Goal: Navigation & Orientation: Find specific page/section

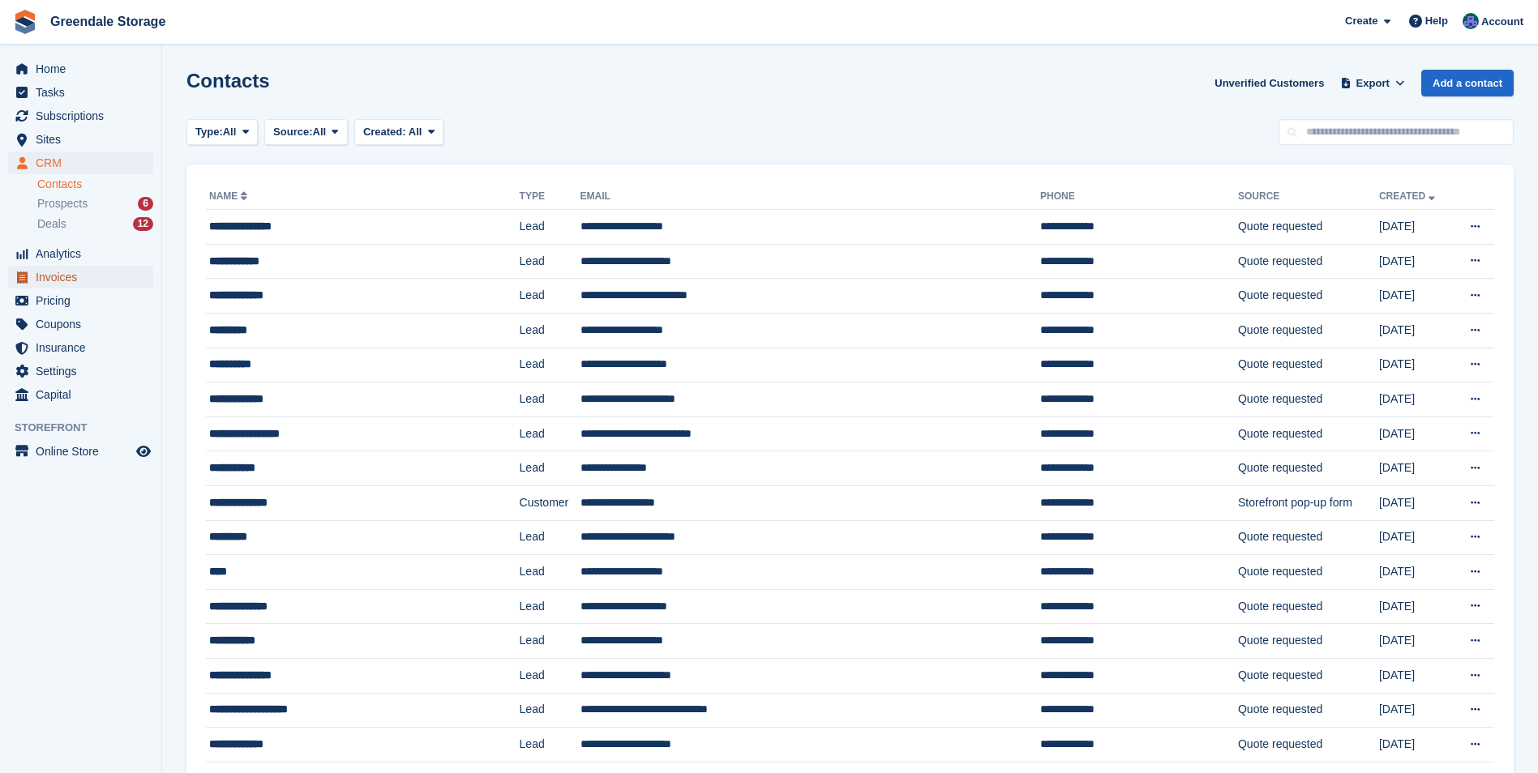
click at [74, 280] on span "Invoices" at bounding box center [84, 277] width 97 height 23
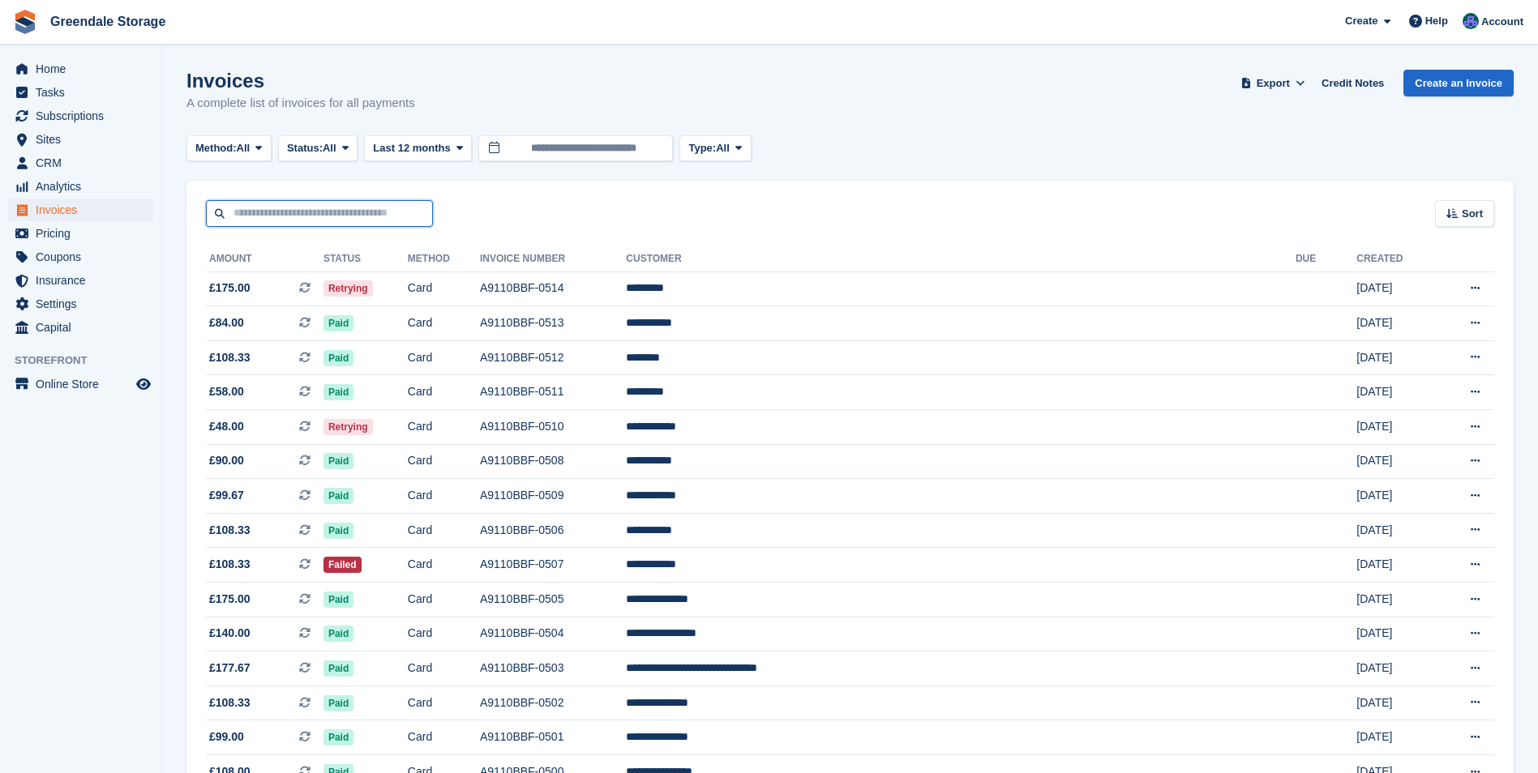
click at [298, 214] on input "text" at bounding box center [319, 213] width 227 height 27
type input "*****"
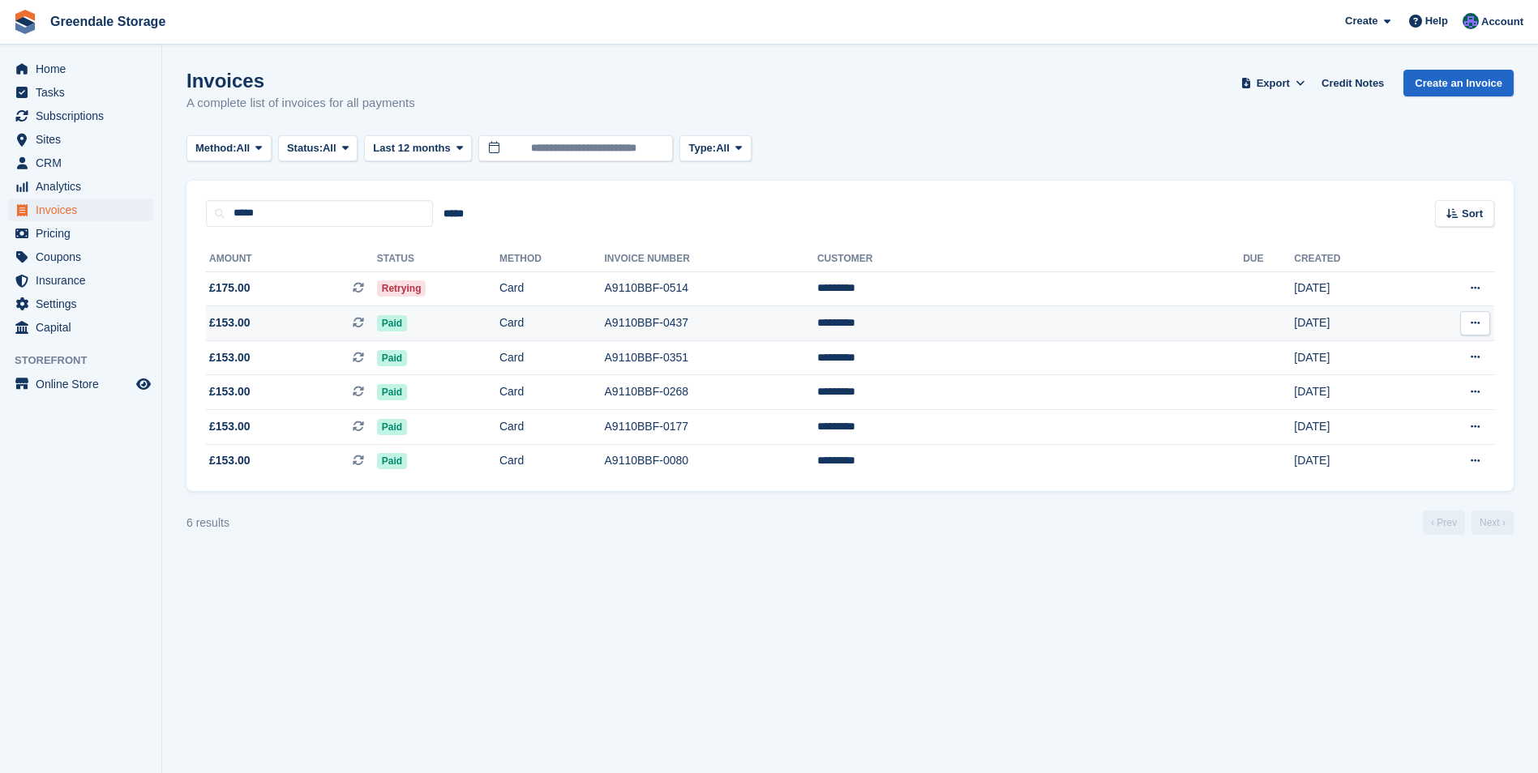
click at [230, 325] on span "£153.00" at bounding box center [229, 323] width 41 height 17
click at [233, 355] on span "£153.00" at bounding box center [229, 357] width 41 height 17
click at [227, 397] on span "£153.00" at bounding box center [229, 392] width 41 height 17
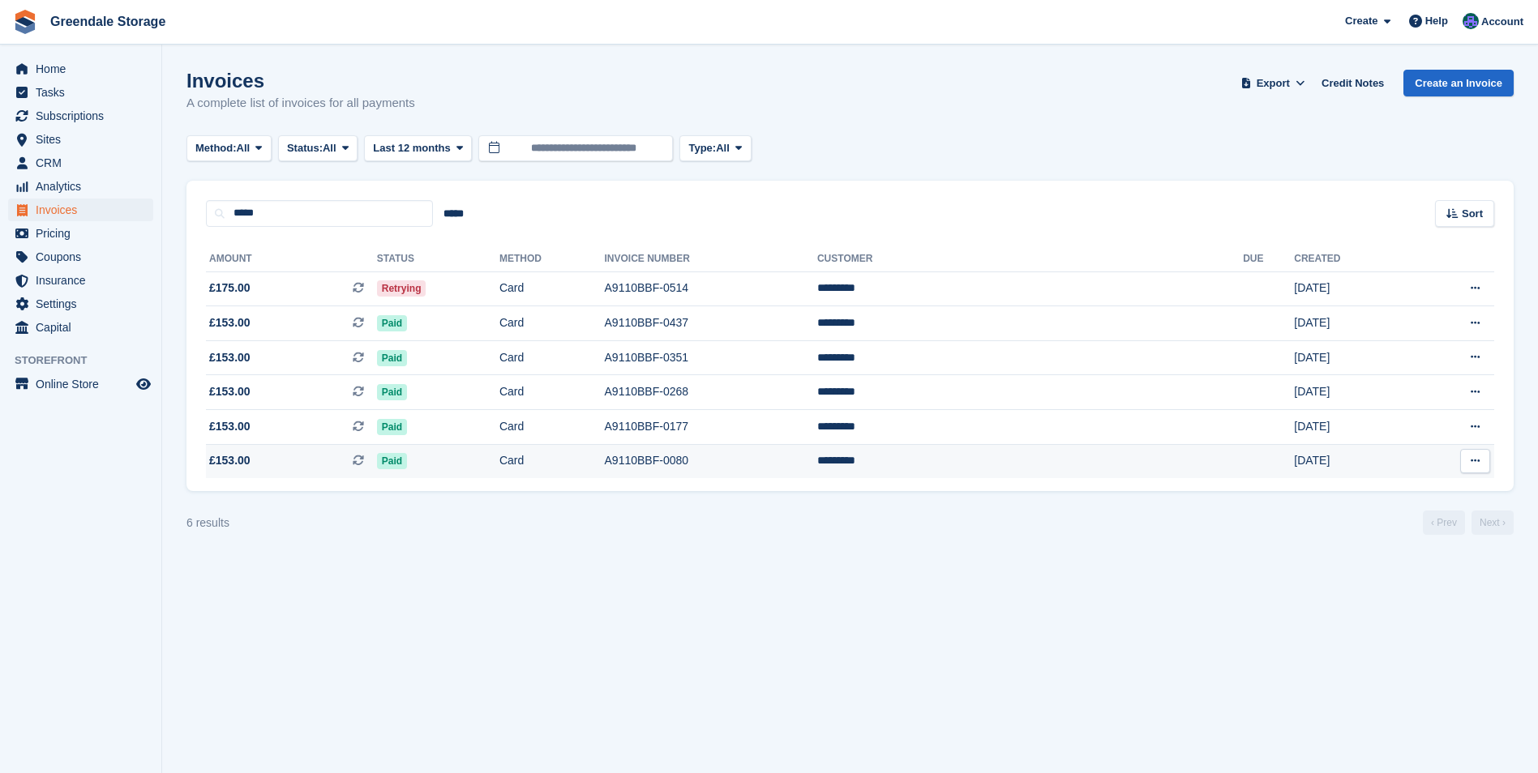
click at [287, 465] on span "£153.00 This is a recurring subscription invoice." at bounding box center [291, 460] width 171 height 17
click at [57, 68] on span "Home" at bounding box center [84, 69] width 97 height 23
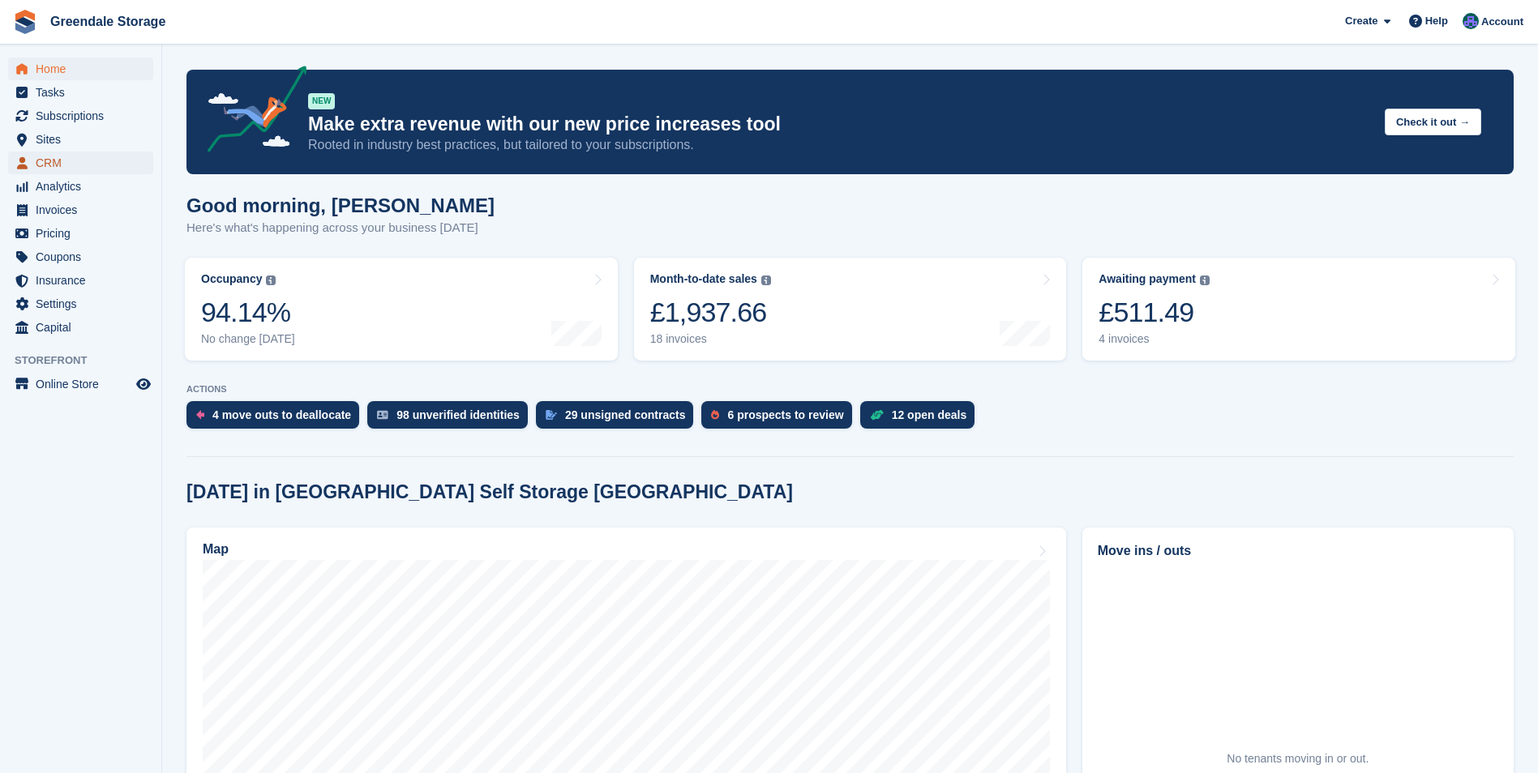
click at [49, 161] on span "CRM" at bounding box center [84, 163] width 97 height 23
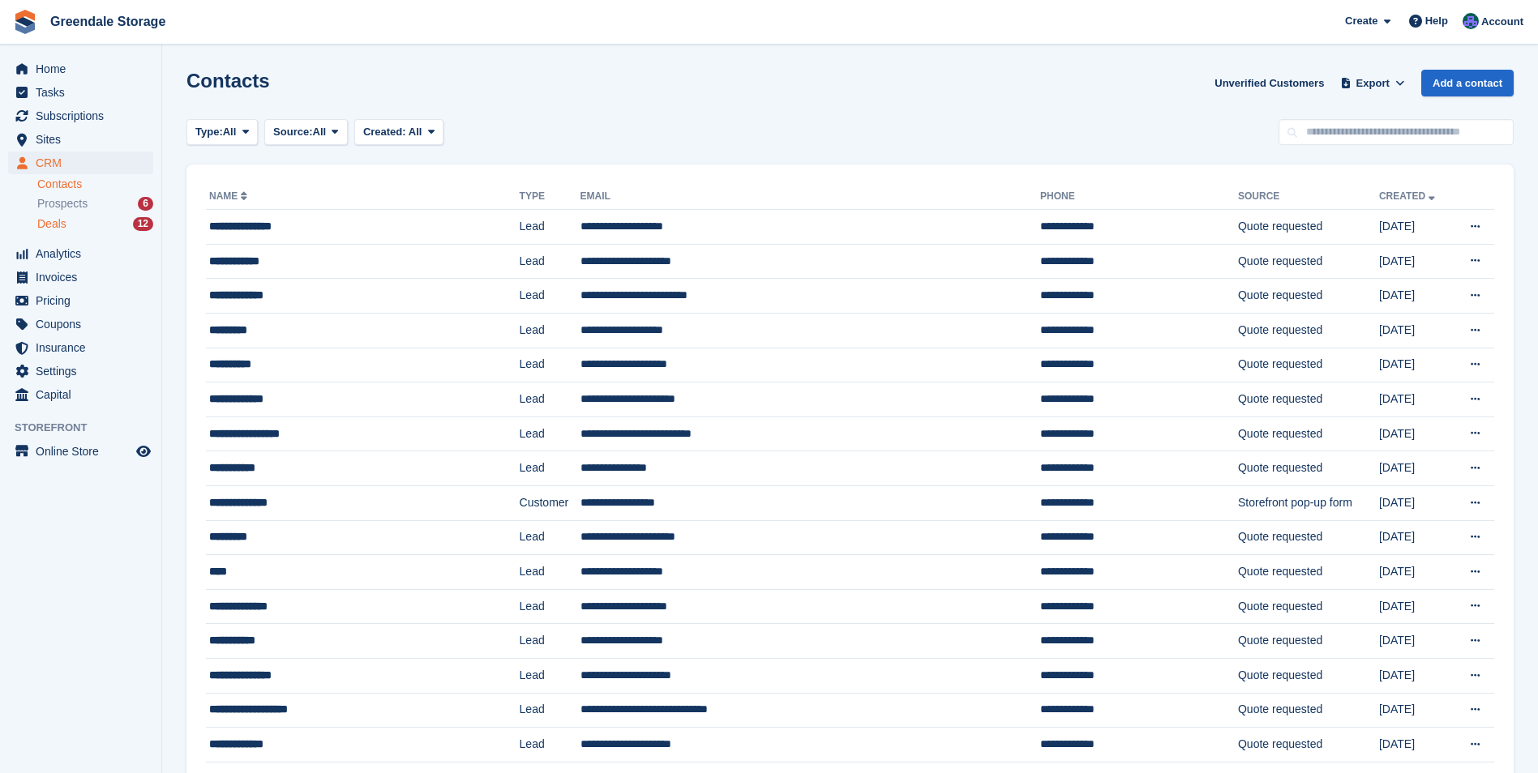
click at [54, 222] on span "Deals" at bounding box center [51, 223] width 29 height 15
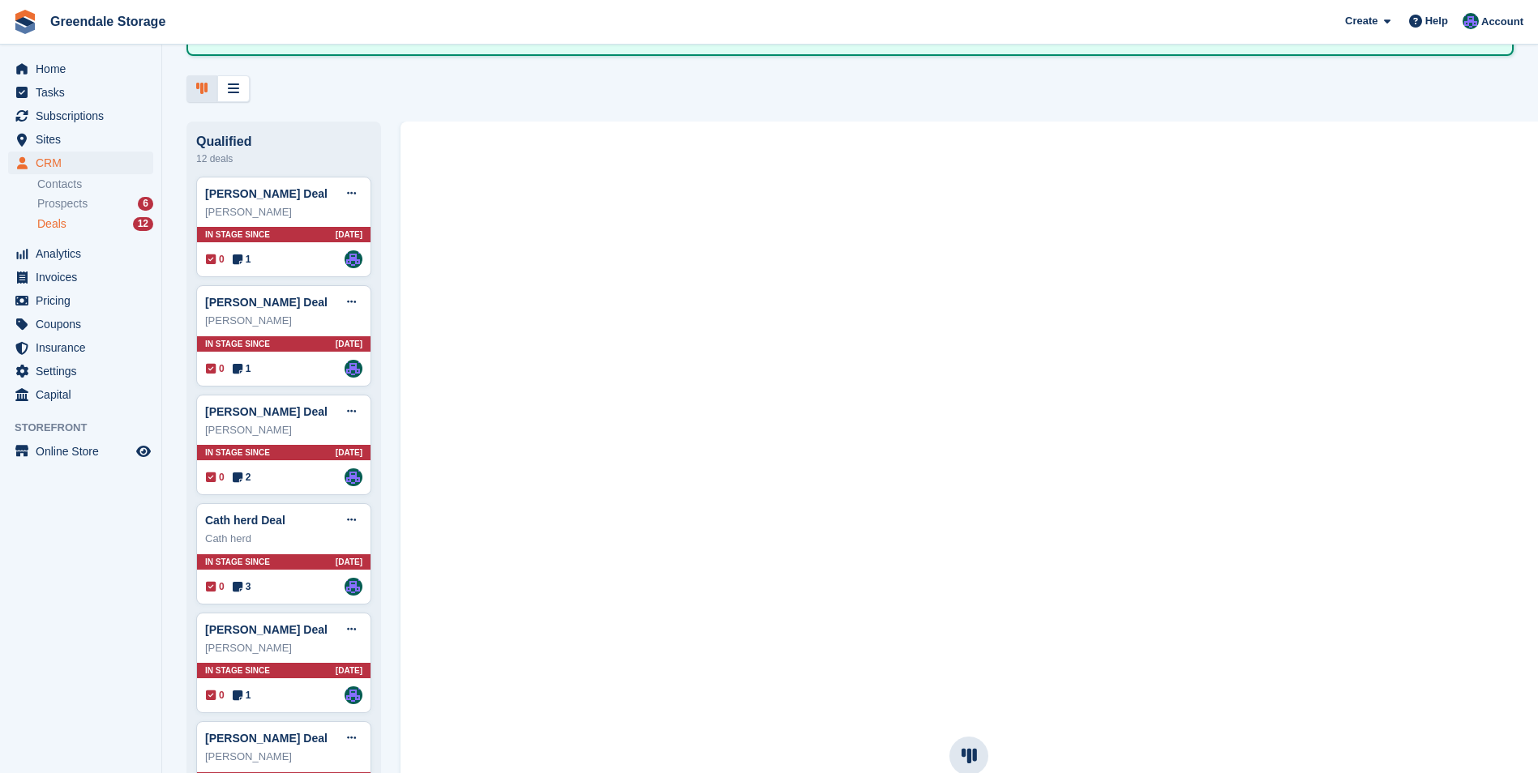
scroll to position [162, 0]
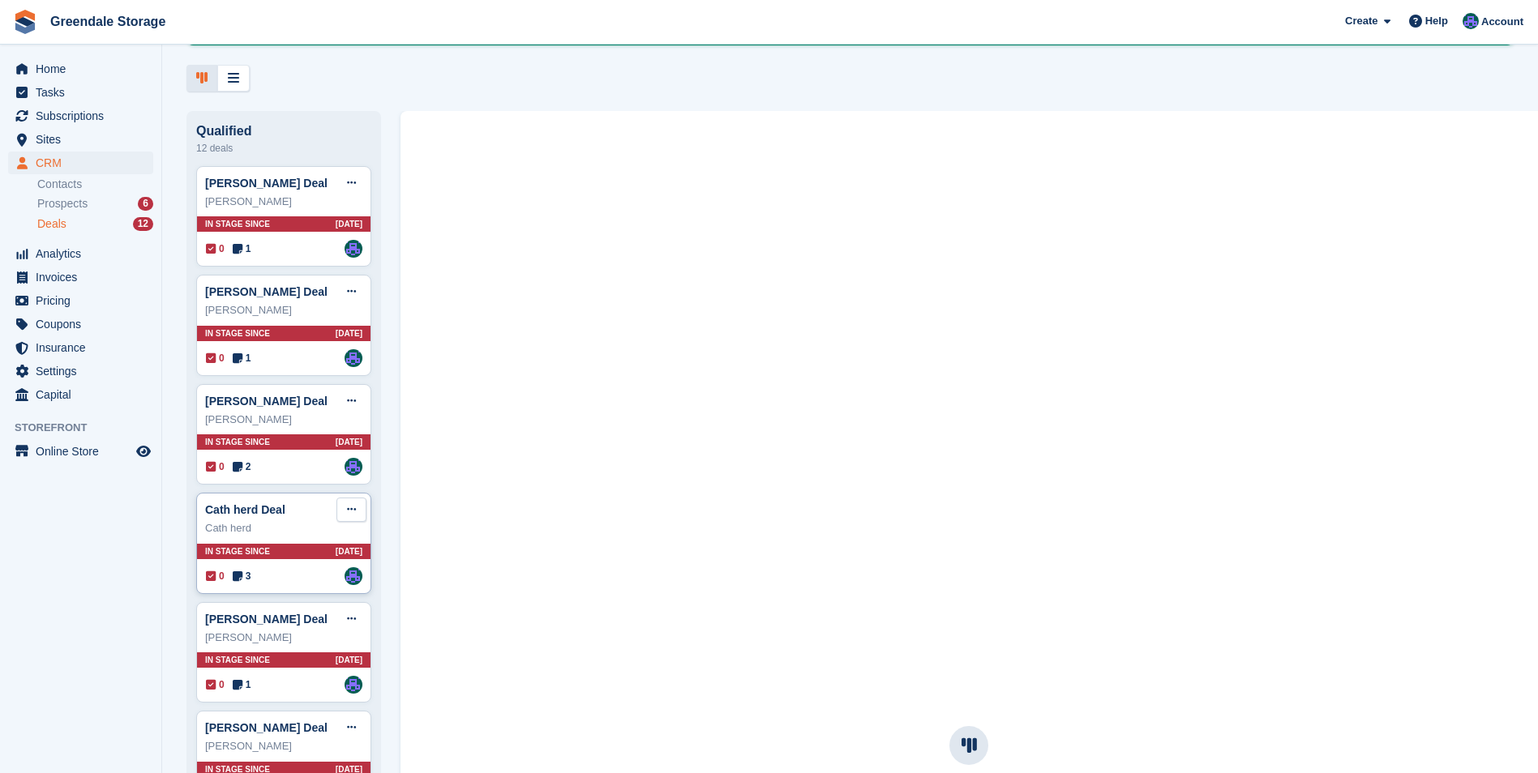
click at [354, 510] on icon at bounding box center [351, 509] width 9 height 11
click at [251, 637] on p "Delete deal" at bounding box center [288, 632] width 141 height 21
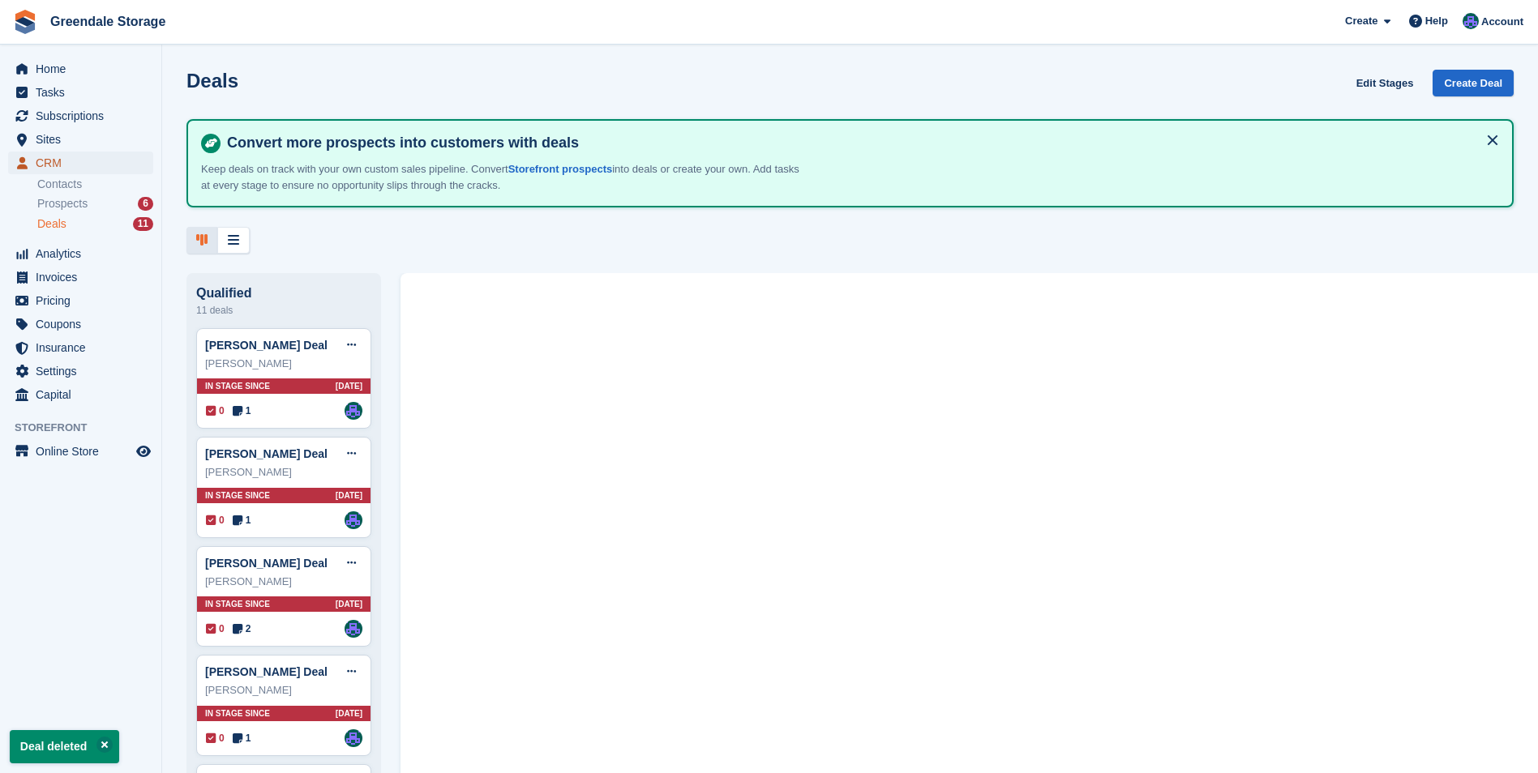
click at [49, 160] on span "CRM" at bounding box center [84, 163] width 97 height 23
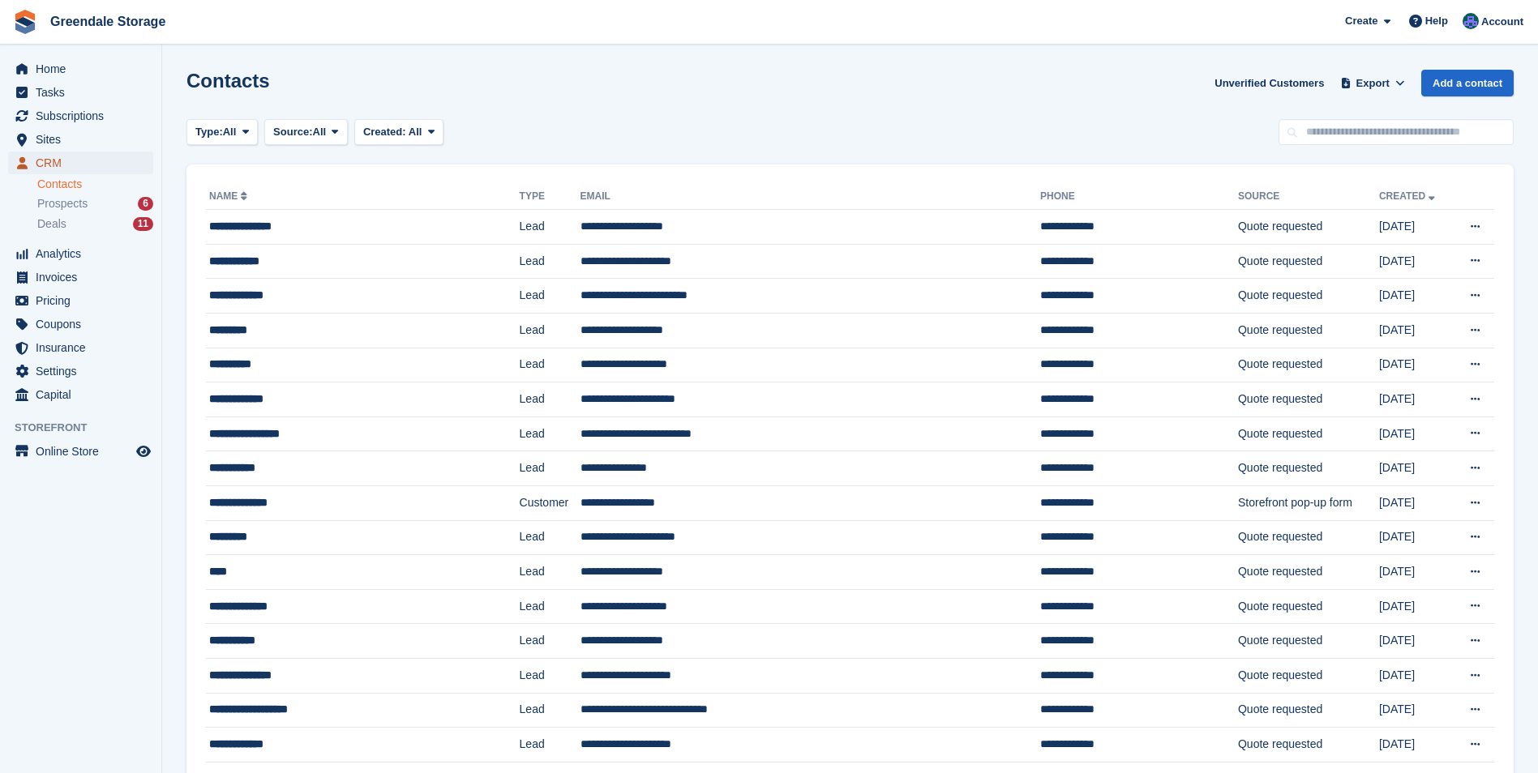
click at [53, 163] on span "CRM" at bounding box center [84, 163] width 97 height 23
click at [54, 69] on span "Home" at bounding box center [84, 69] width 97 height 23
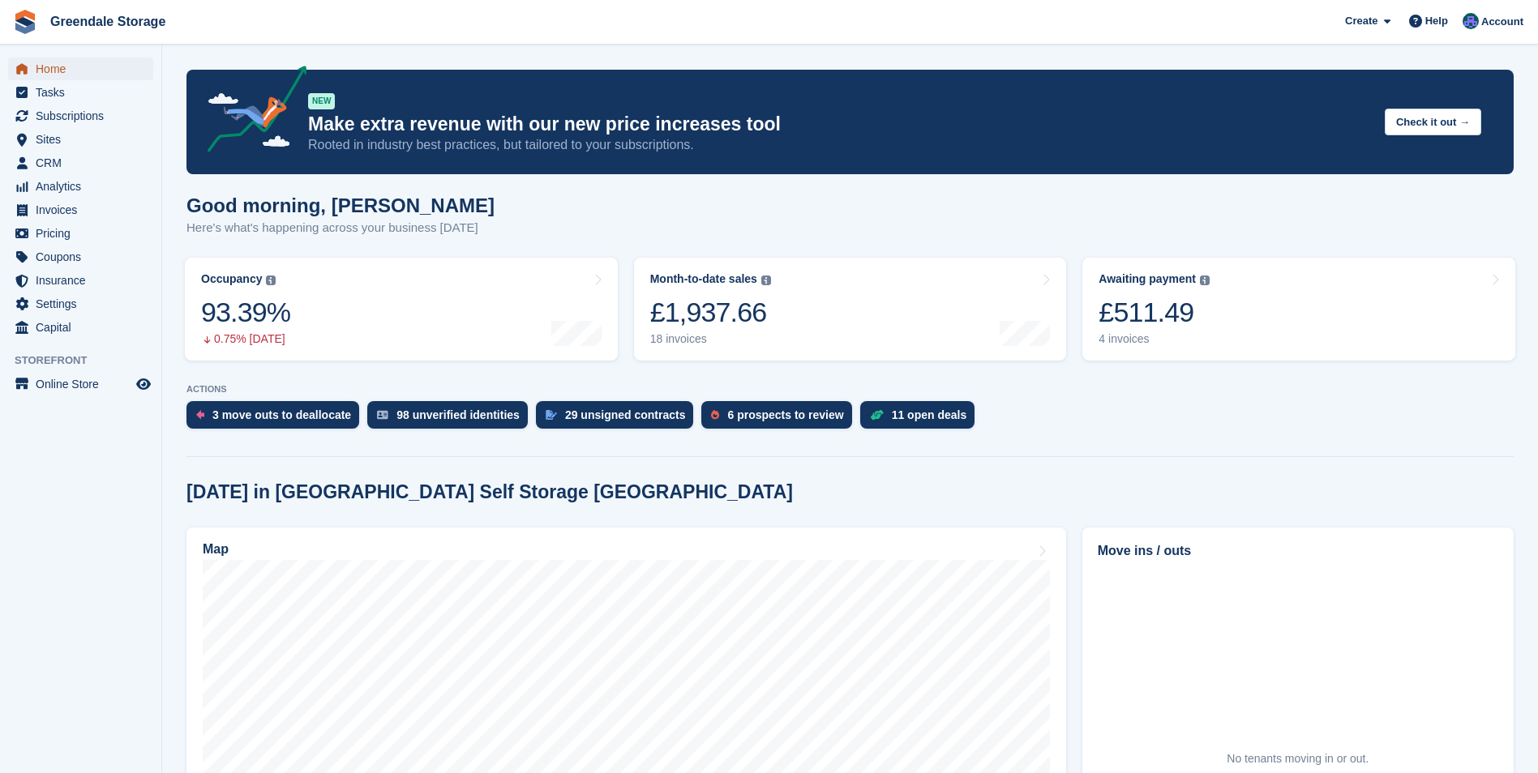
click at [59, 71] on span "Home" at bounding box center [84, 69] width 97 height 23
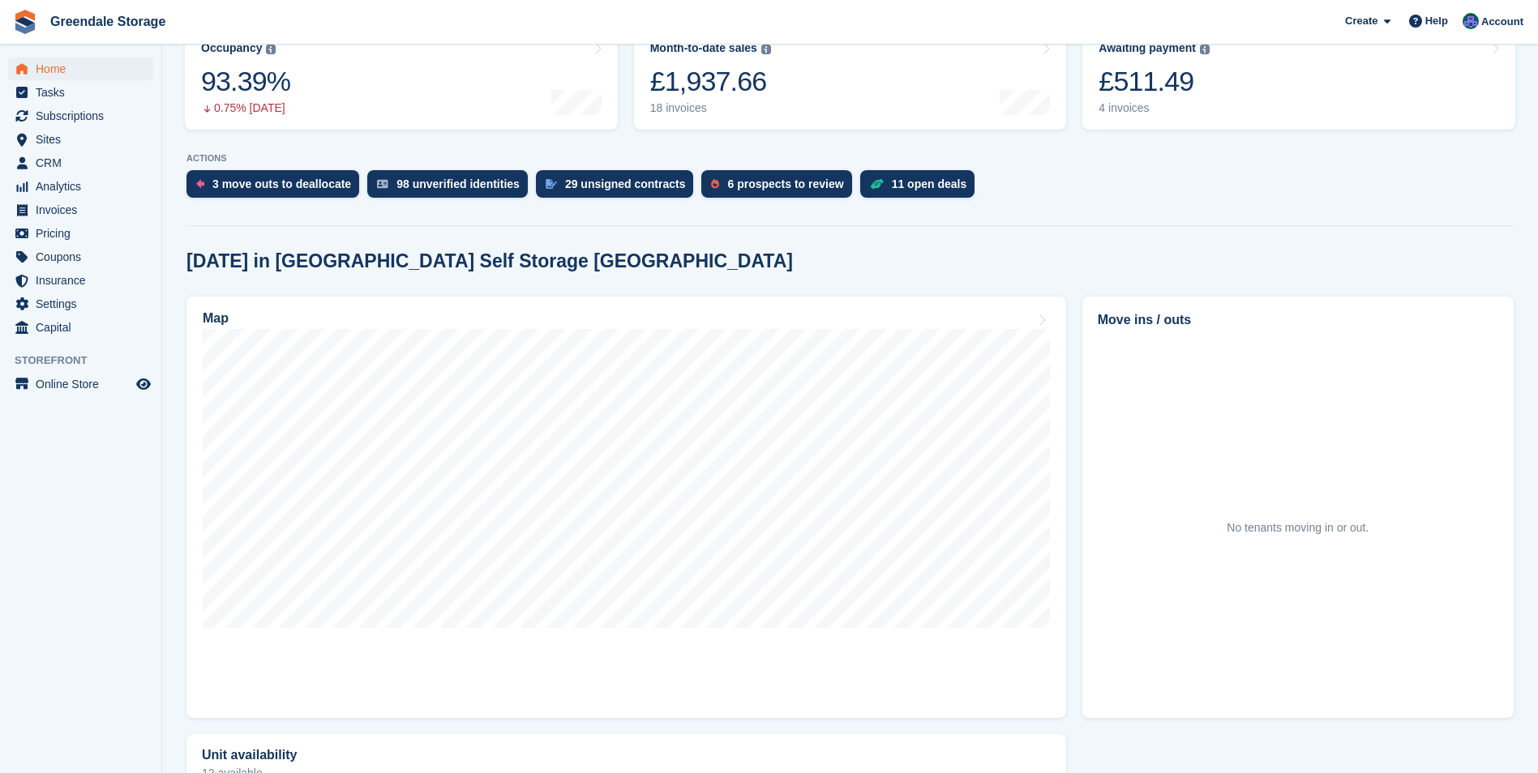
scroll to position [243, 0]
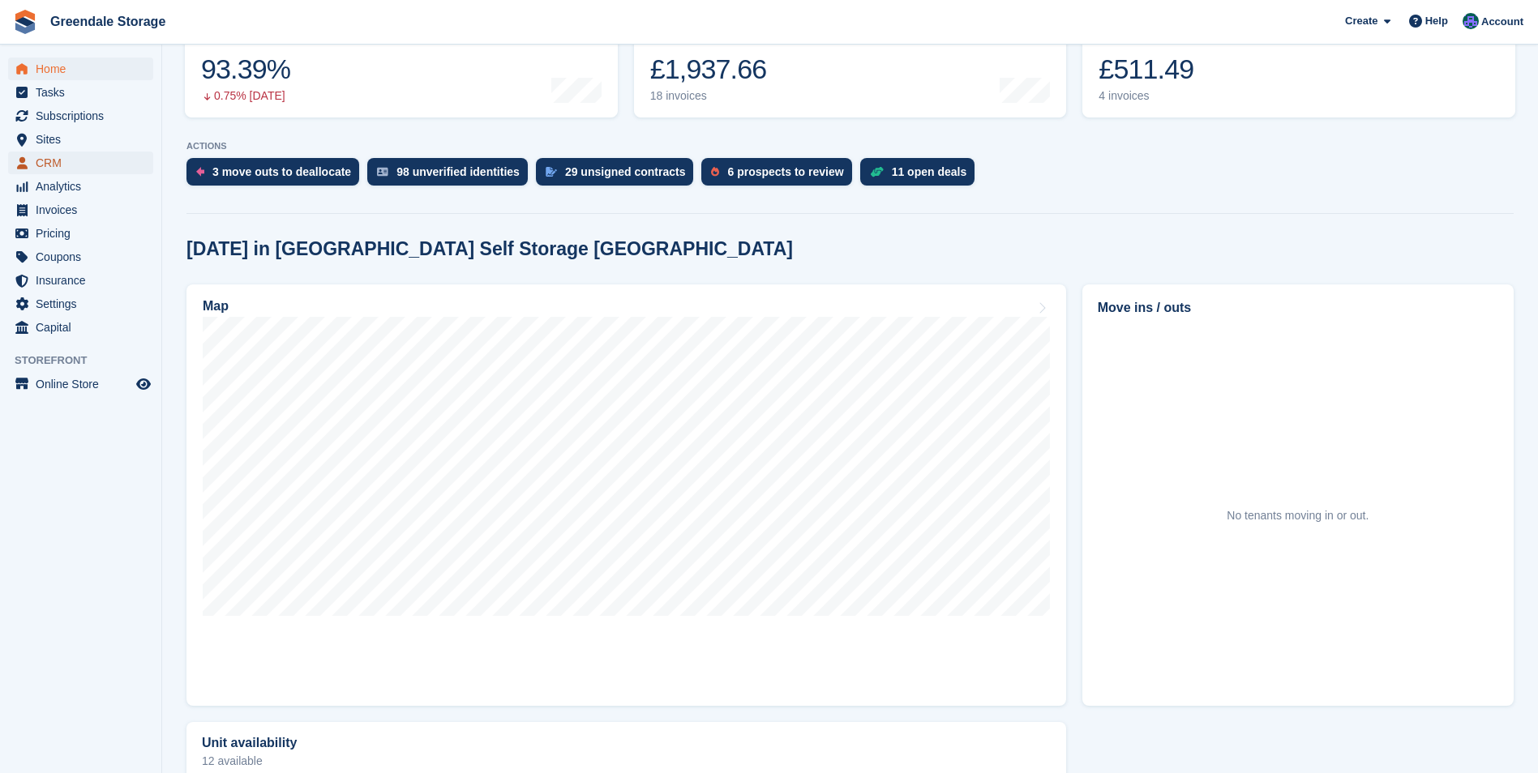
click at [52, 158] on span "CRM" at bounding box center [84, 163] width 97 height 23
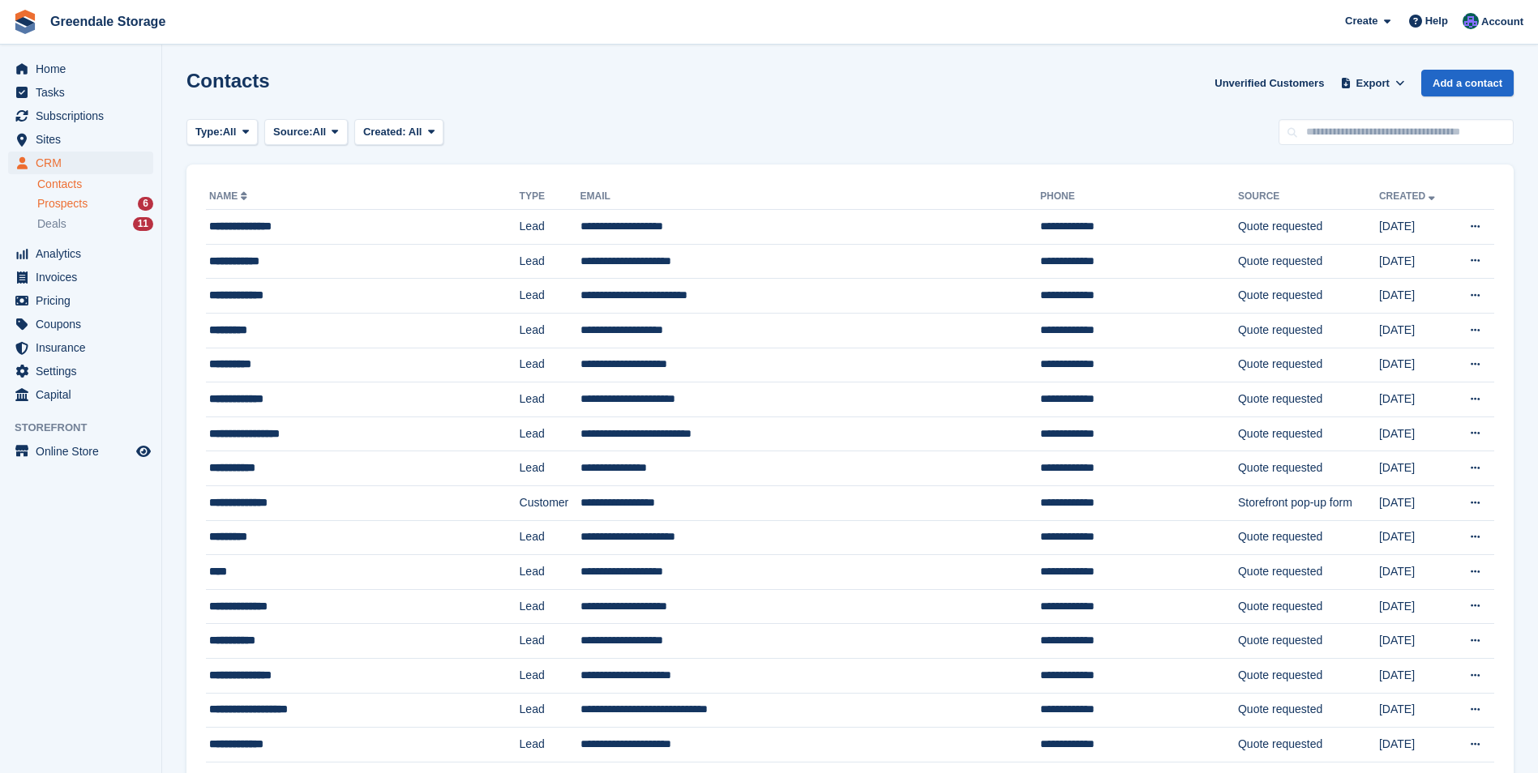
click at [70, 204] on span "Prospects" at bounding box center [62, 203] width 50 height 15
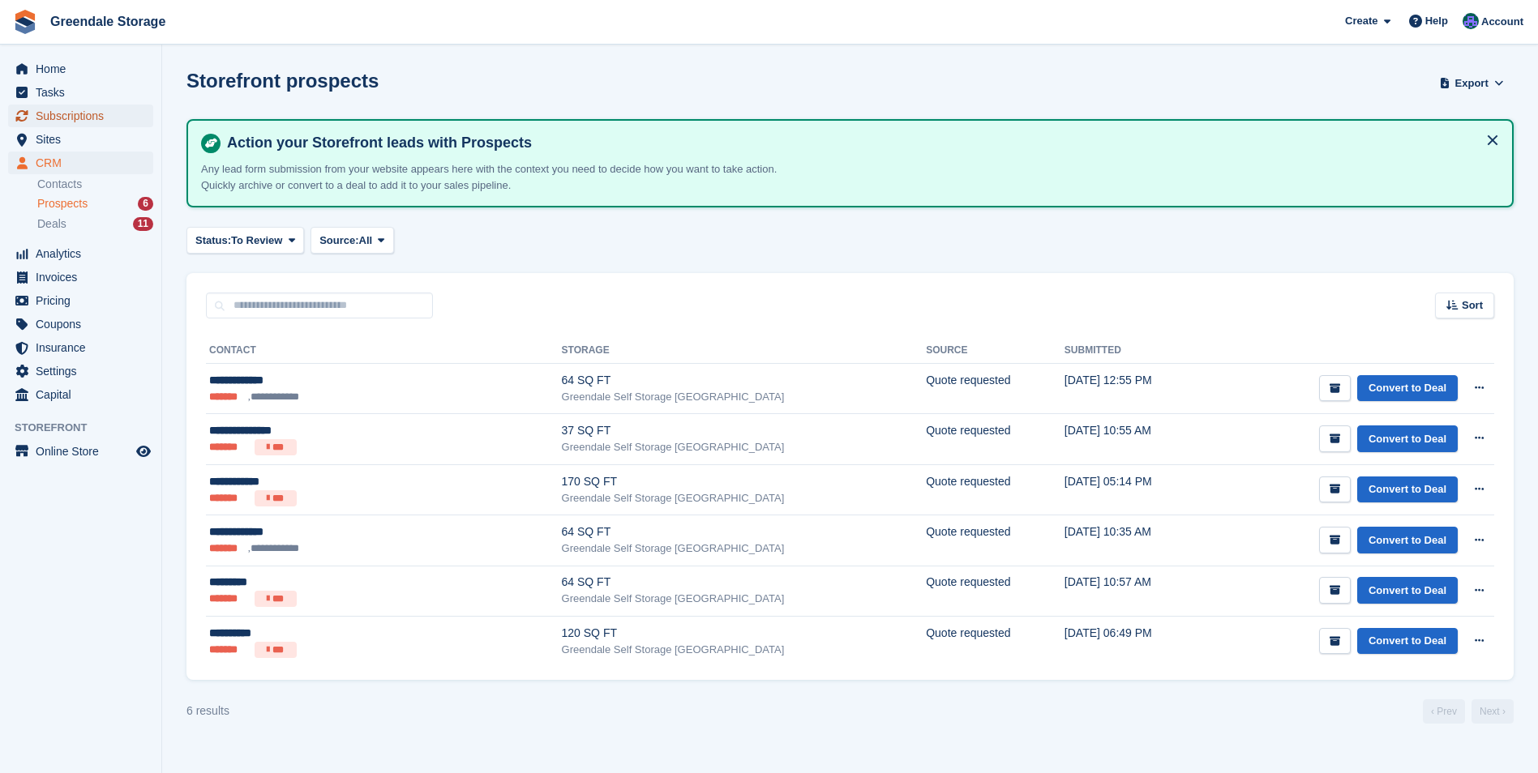
click at [59, 117] on span "Subscriptions" at bounding box center [84, 116] width 97 height 23
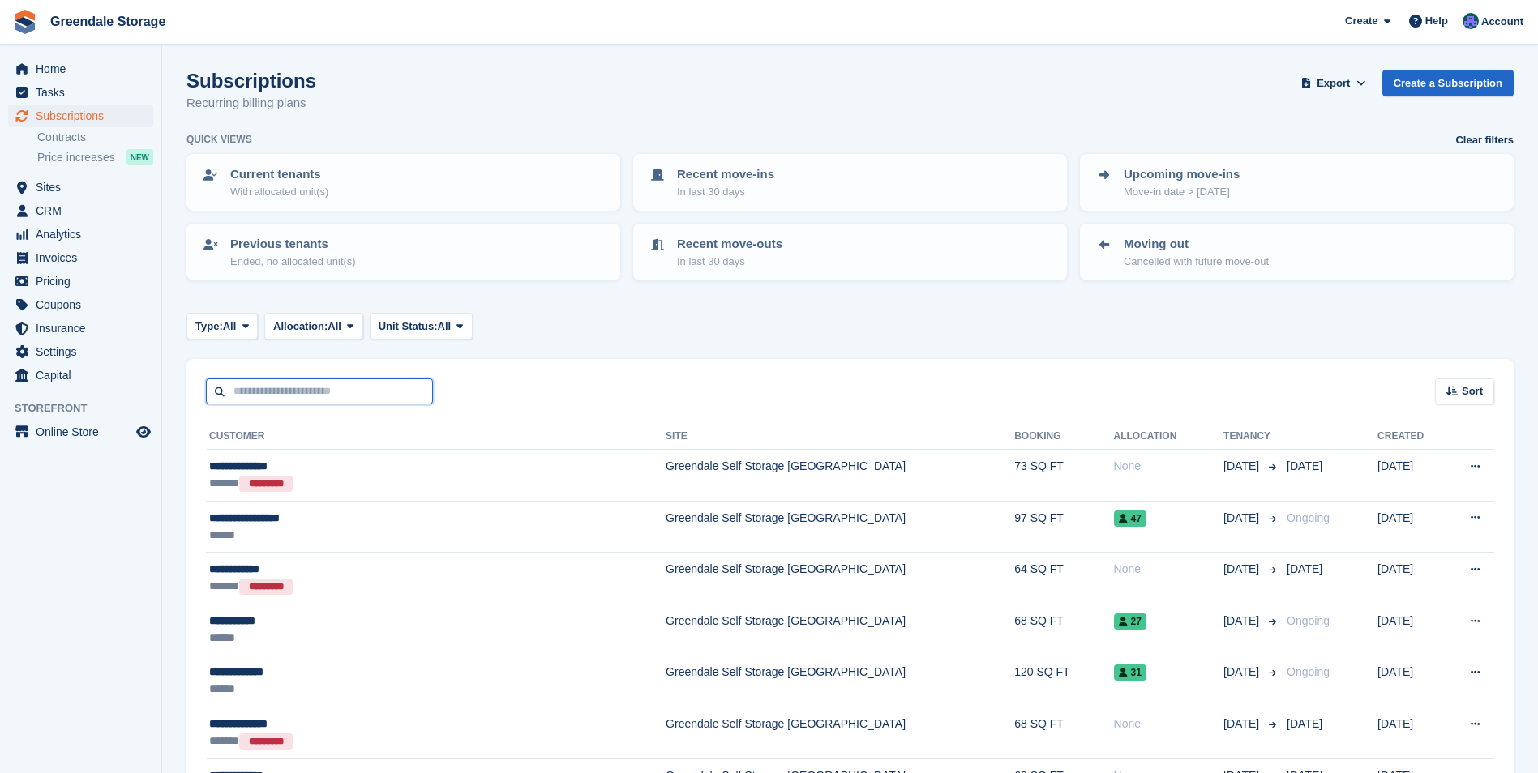
click at [313, 396] on input "text" at bounding box center [319, 392] width 227 height 27
type input "****"
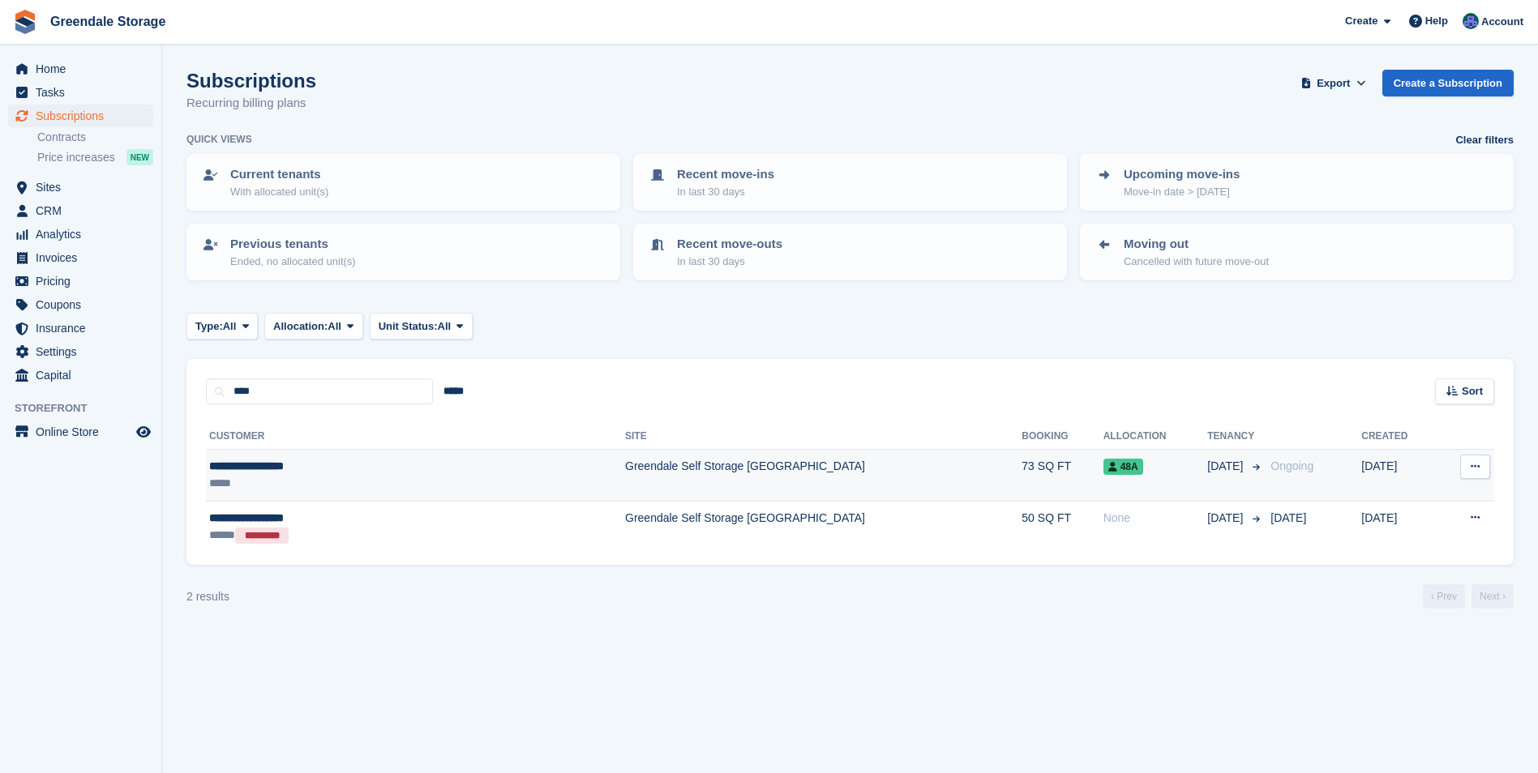
click at [696, 466] on td "Greendale Self Storage [GEOGRAPHIC_DATA]" at bounding box center [823, 476] width 396 height 52
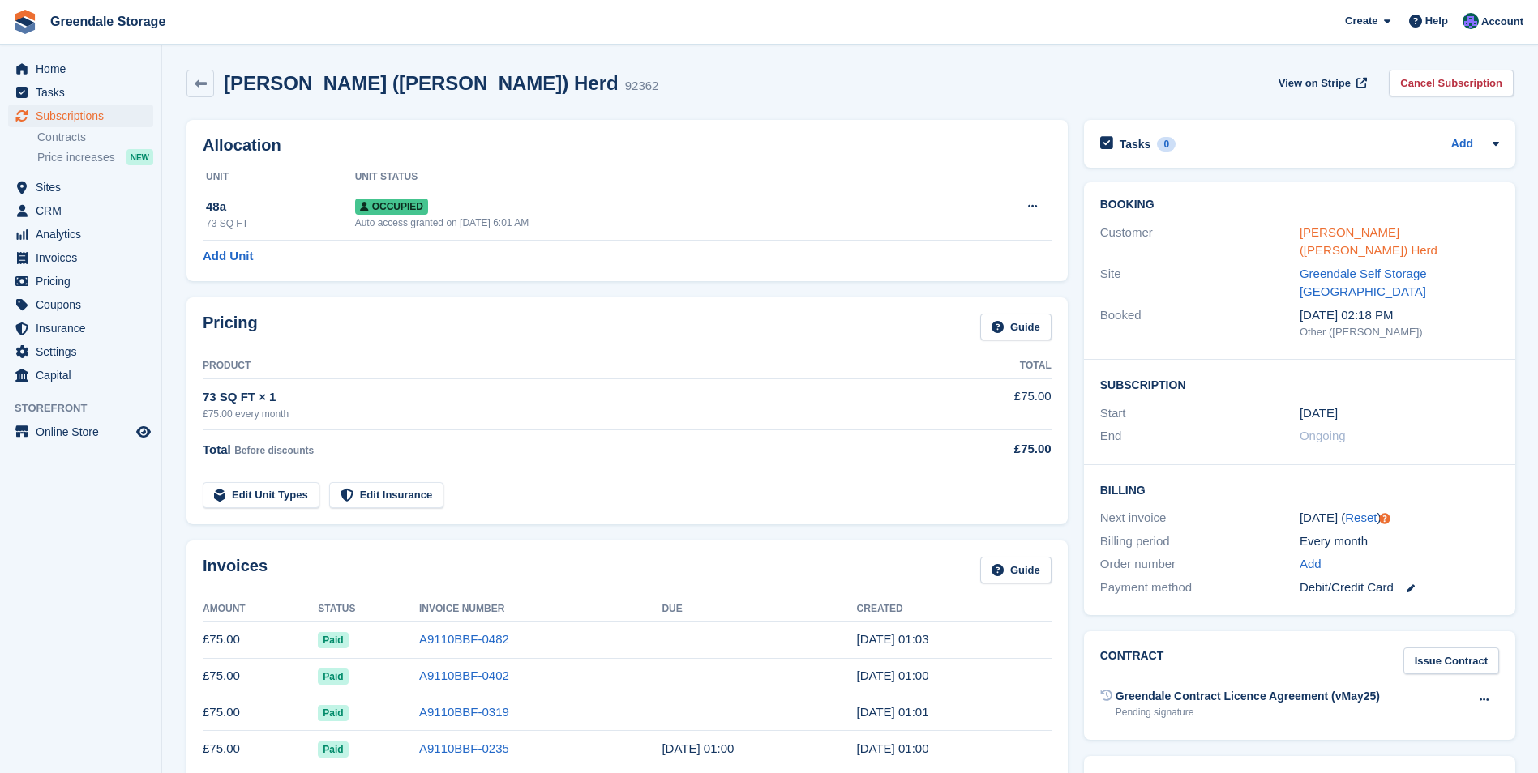
click at [1325, 236] on link "Janine (Nick) Herd" at bounding box center [1369, 241] width 138 height 32
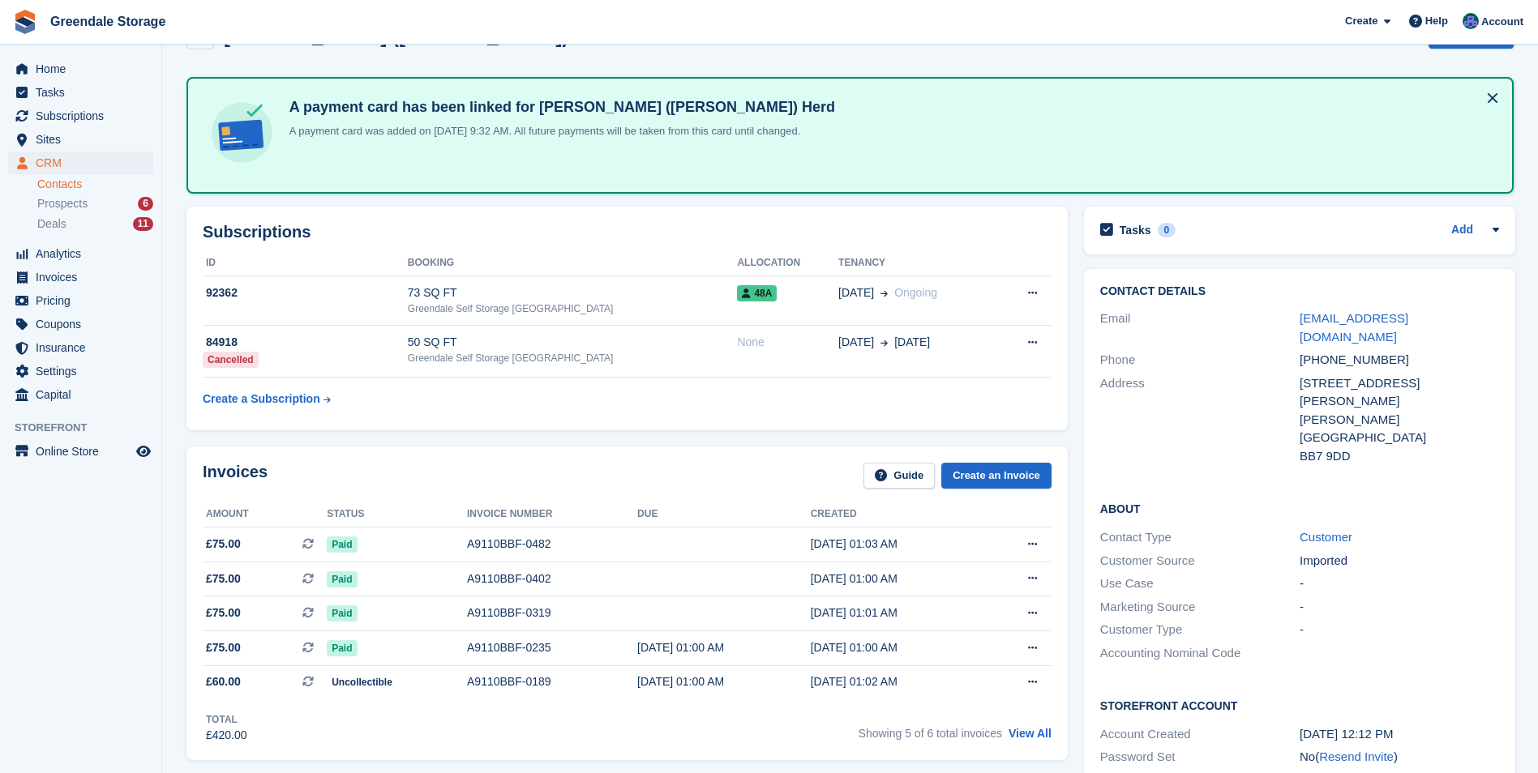
scroll to position [81, 0]
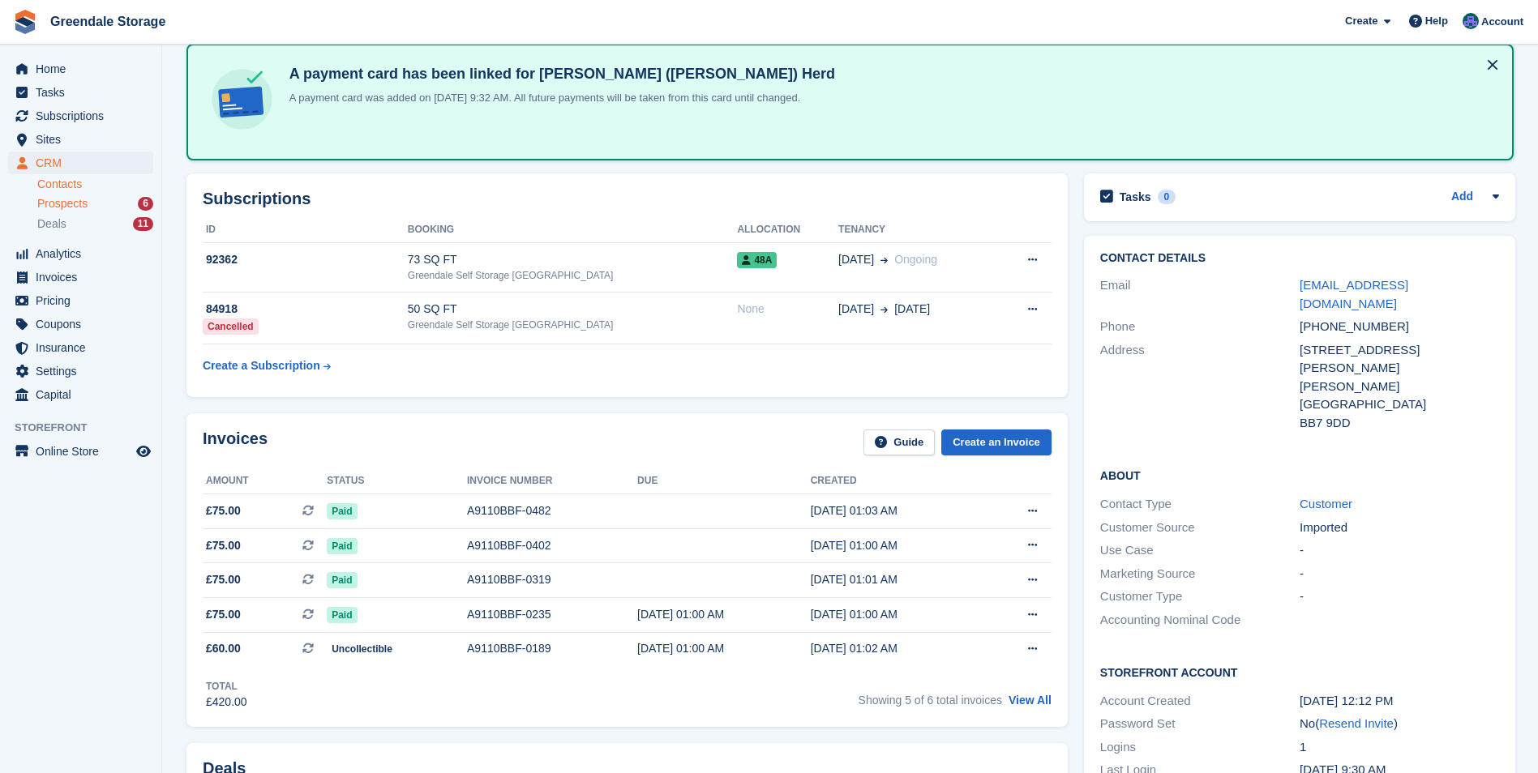
click at [76, 198] on span "Prospects" at bounding box center [62, 203] width 50 height 15
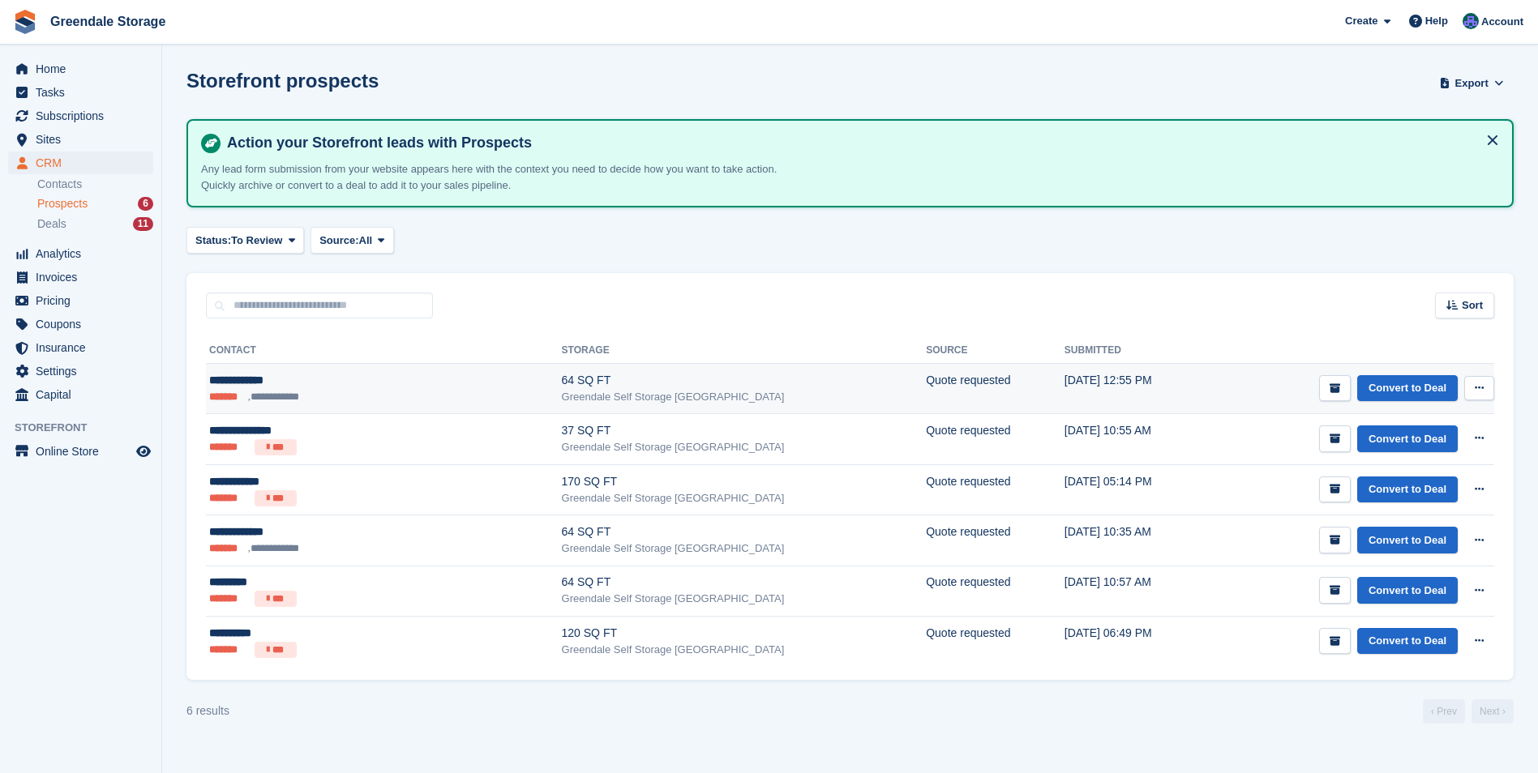
click at [266, 378] on div "**********" at bounding box center [316, 380] width 214 height 17
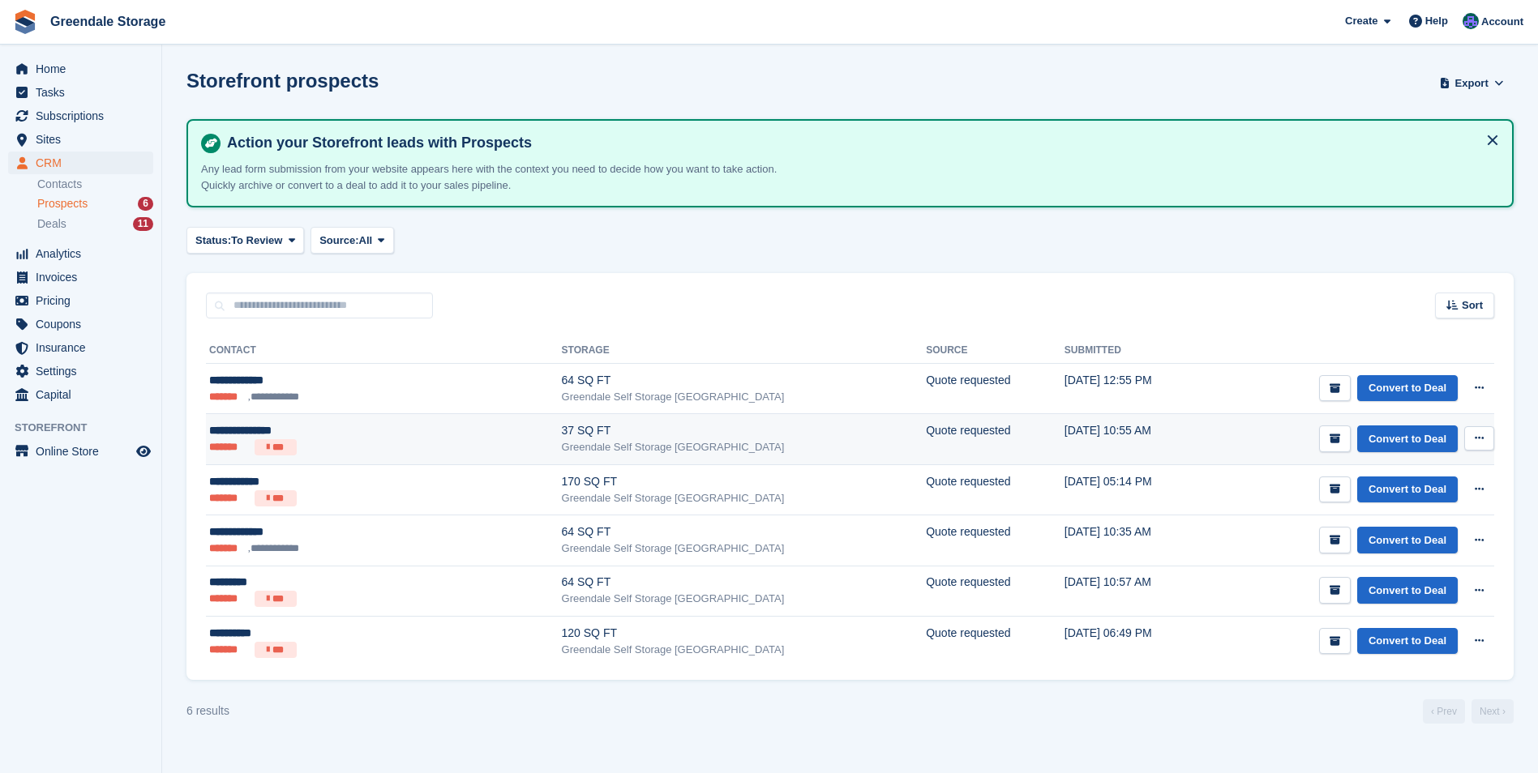
click at [613, 430] on div "37 SQ FT" at bounding box center [744, 430] width 365 height 17
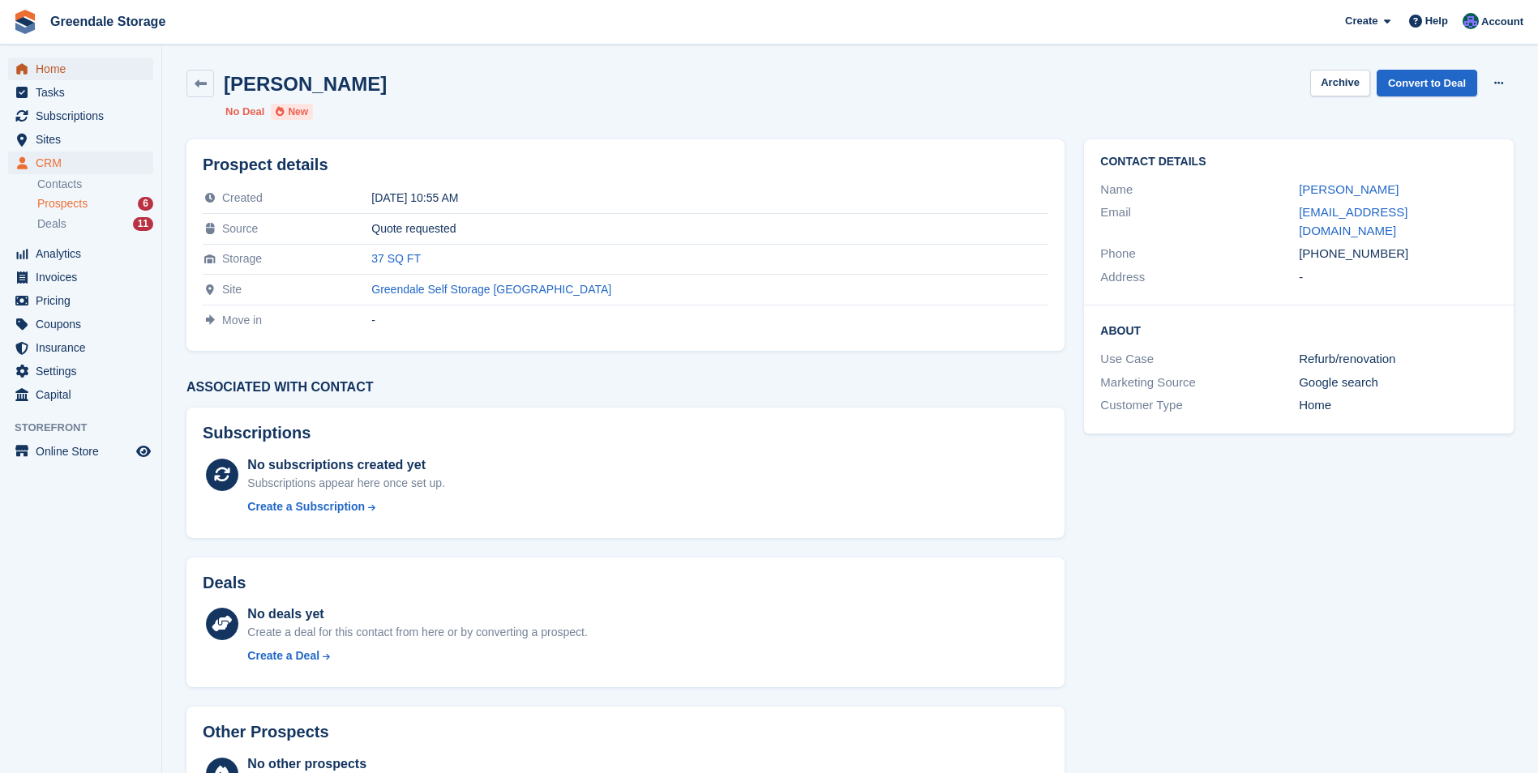
click at [53, 71] on span "Home" at bounding box center [84, 69] width 97 height 23
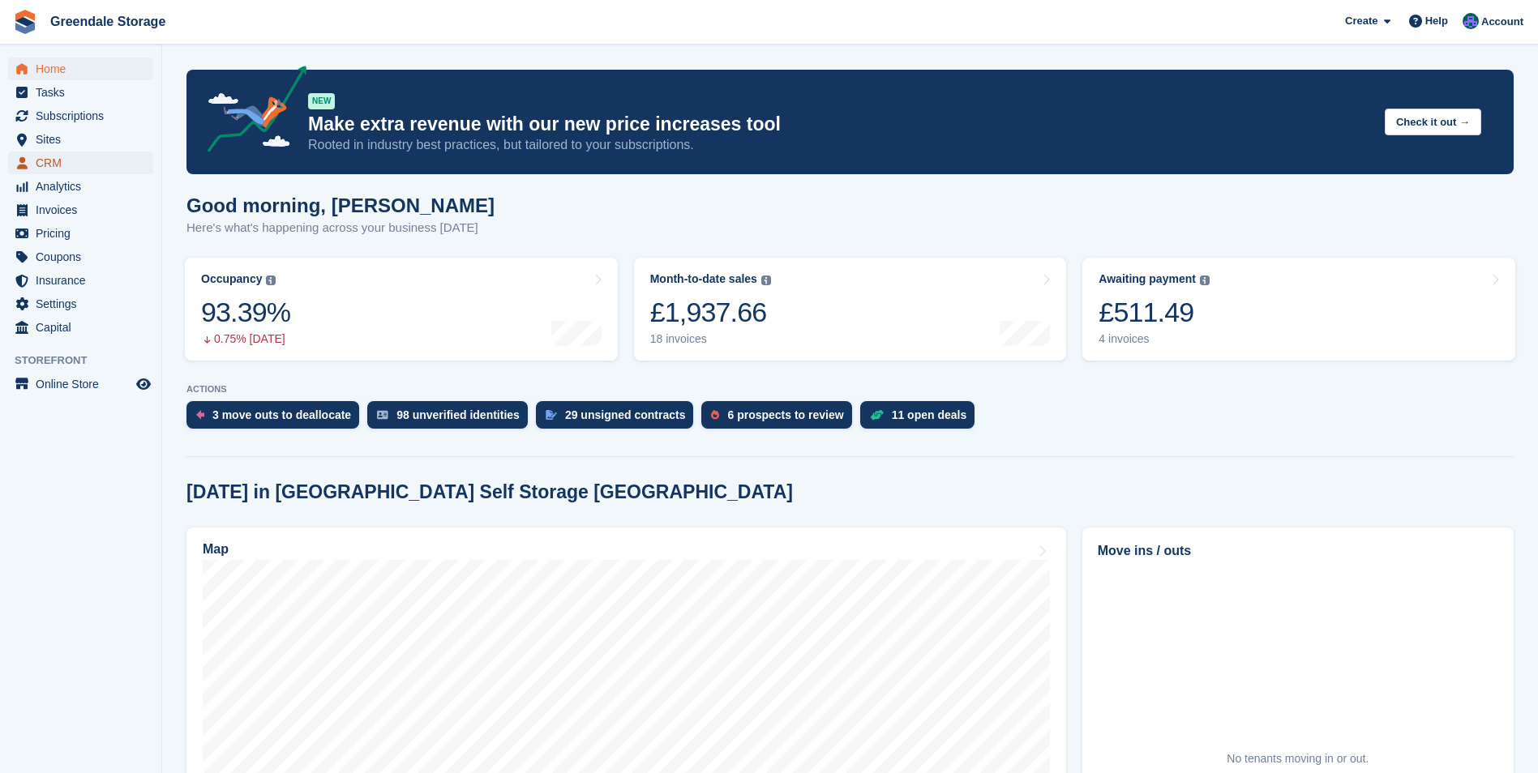
click at [49, 162] on span "CRM" at bounding box center [84, 163] width 97 height 23
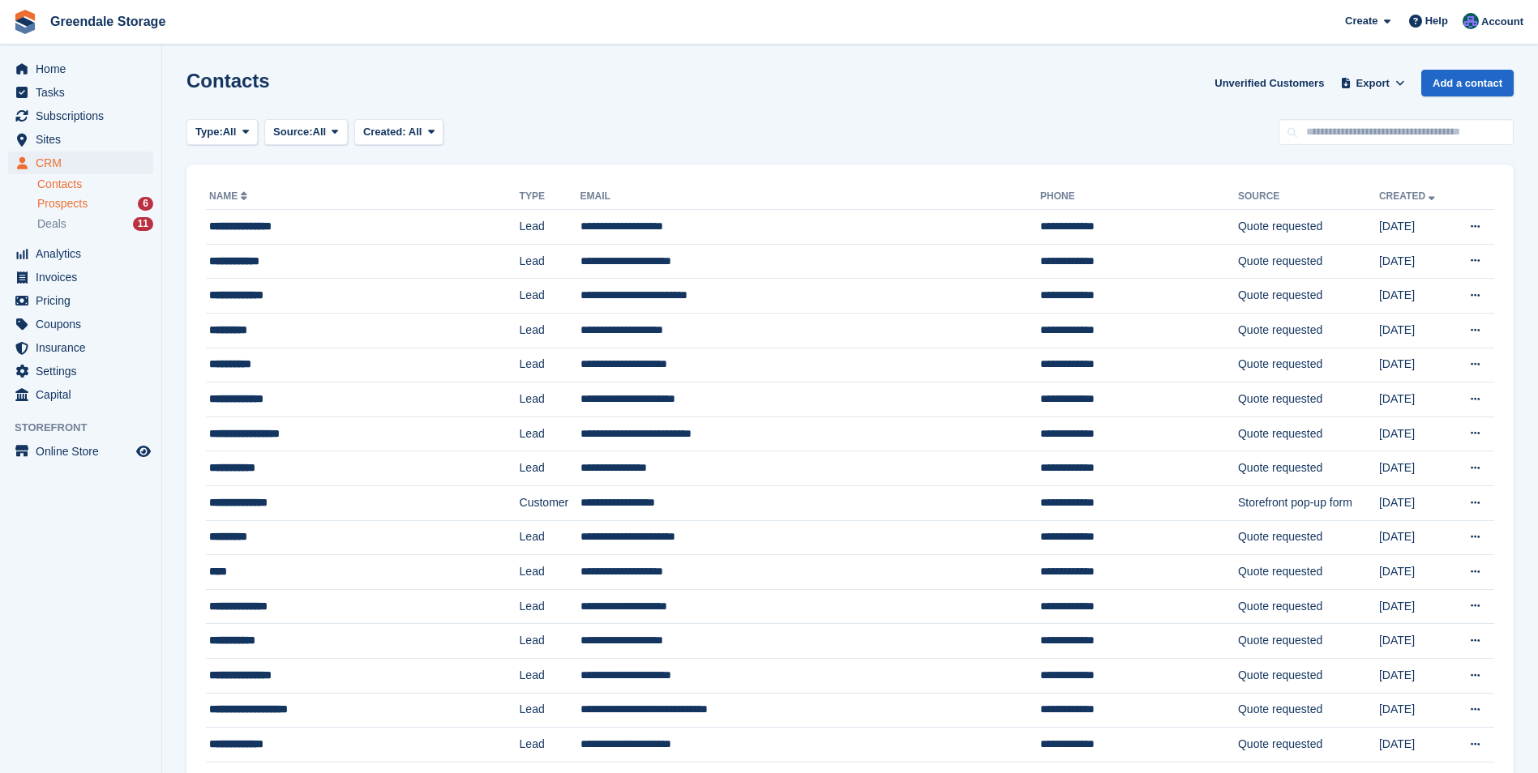
click at [110, 203] on div "Prospects 6" at bounding box center [95, 203] width 116 height 15
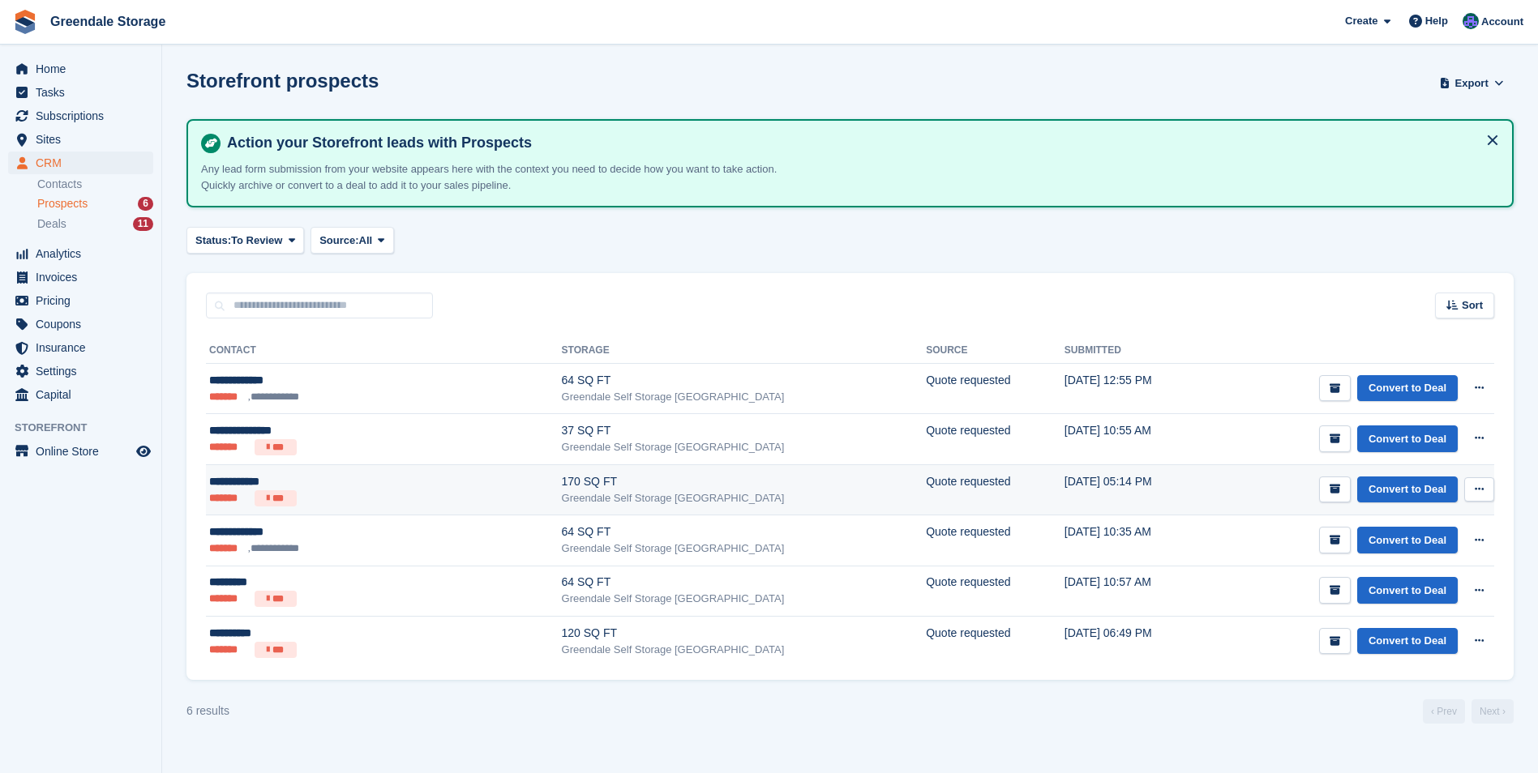
click at [648, 477] on div "170 SQ FT" at bounding box center [744, 482] width 365 height 17
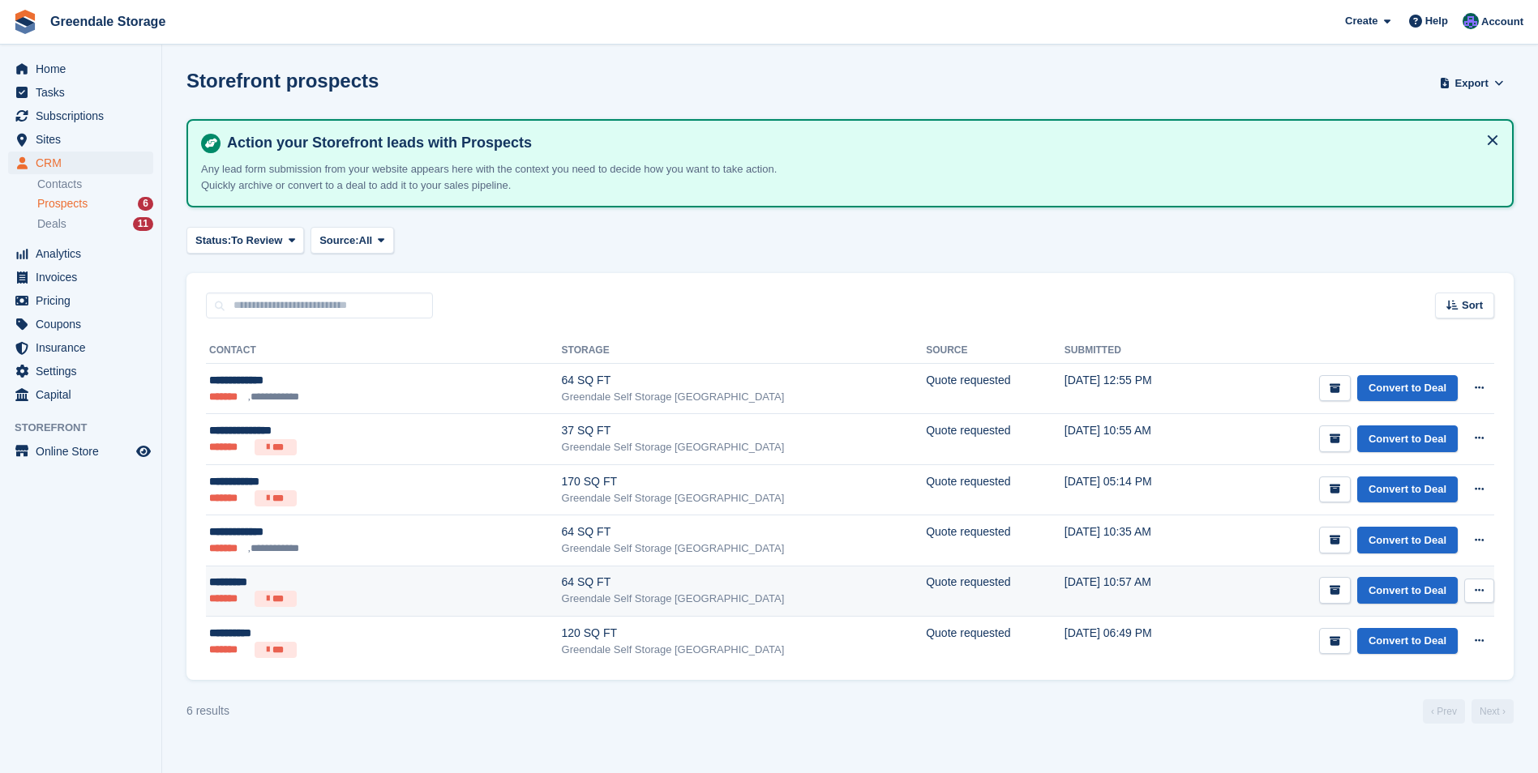
click at [659, 580] on div "64 SQ FT" at bounding box center [744, 582] width 365 height 17
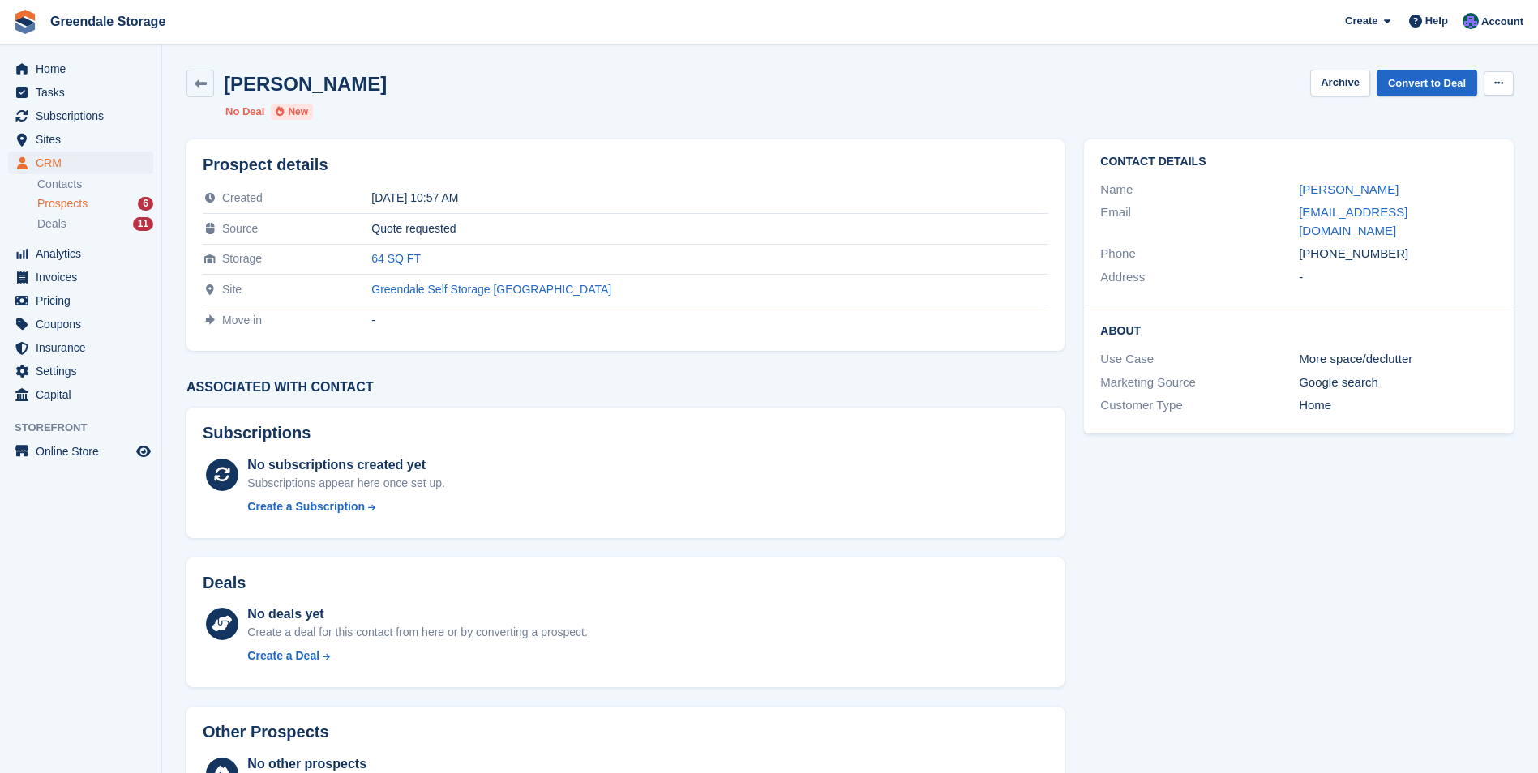
click at [1502, 87] on icon at bounding box center [1498, 83] width 9 height 11
click at [1460, 112] on p "Delete prospect" at bounding box center [1435, 115] width 141 height 21
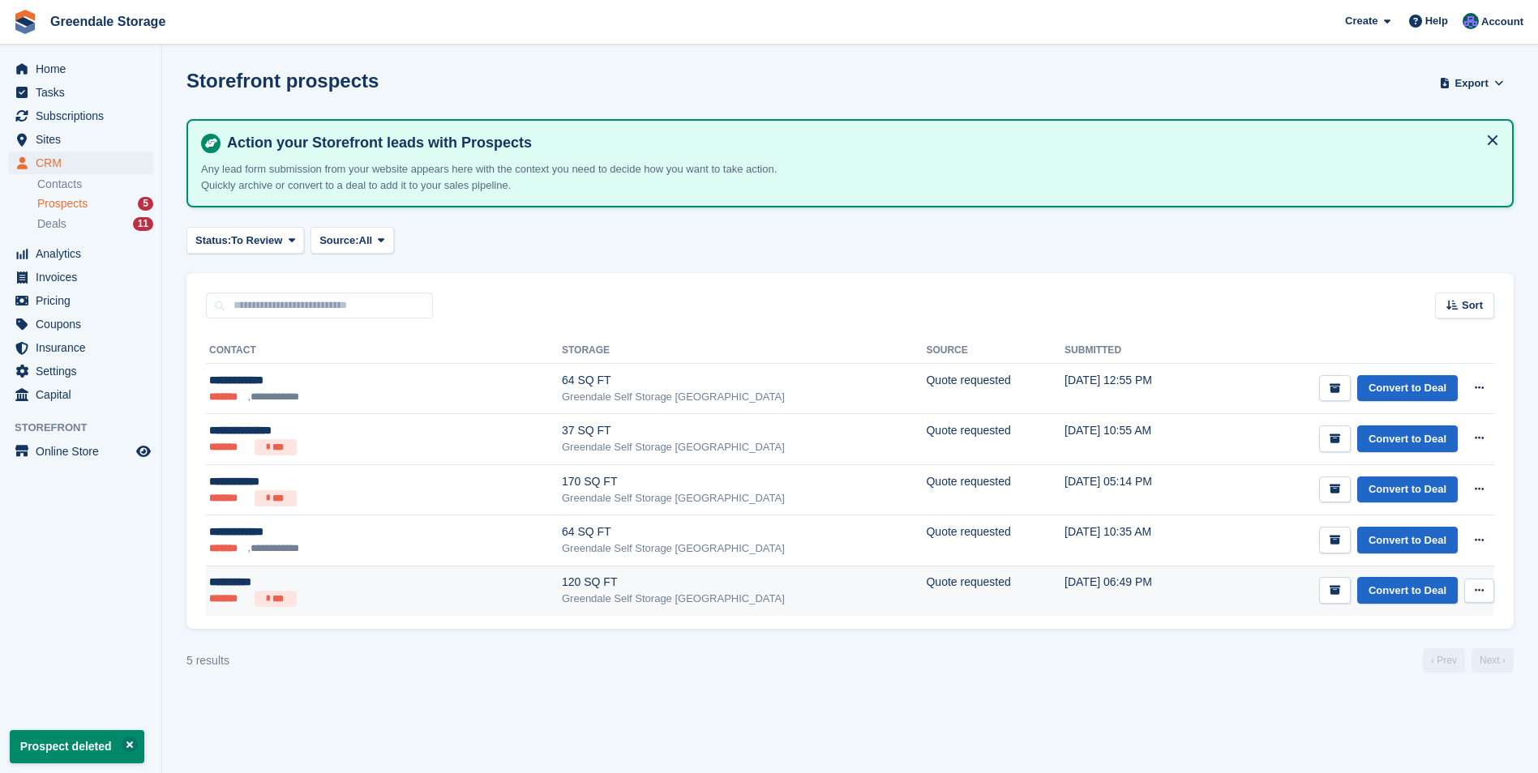
click at [562, 581] on div "120 SQ FT" at bounding box center [744, 582] width 364 height 17
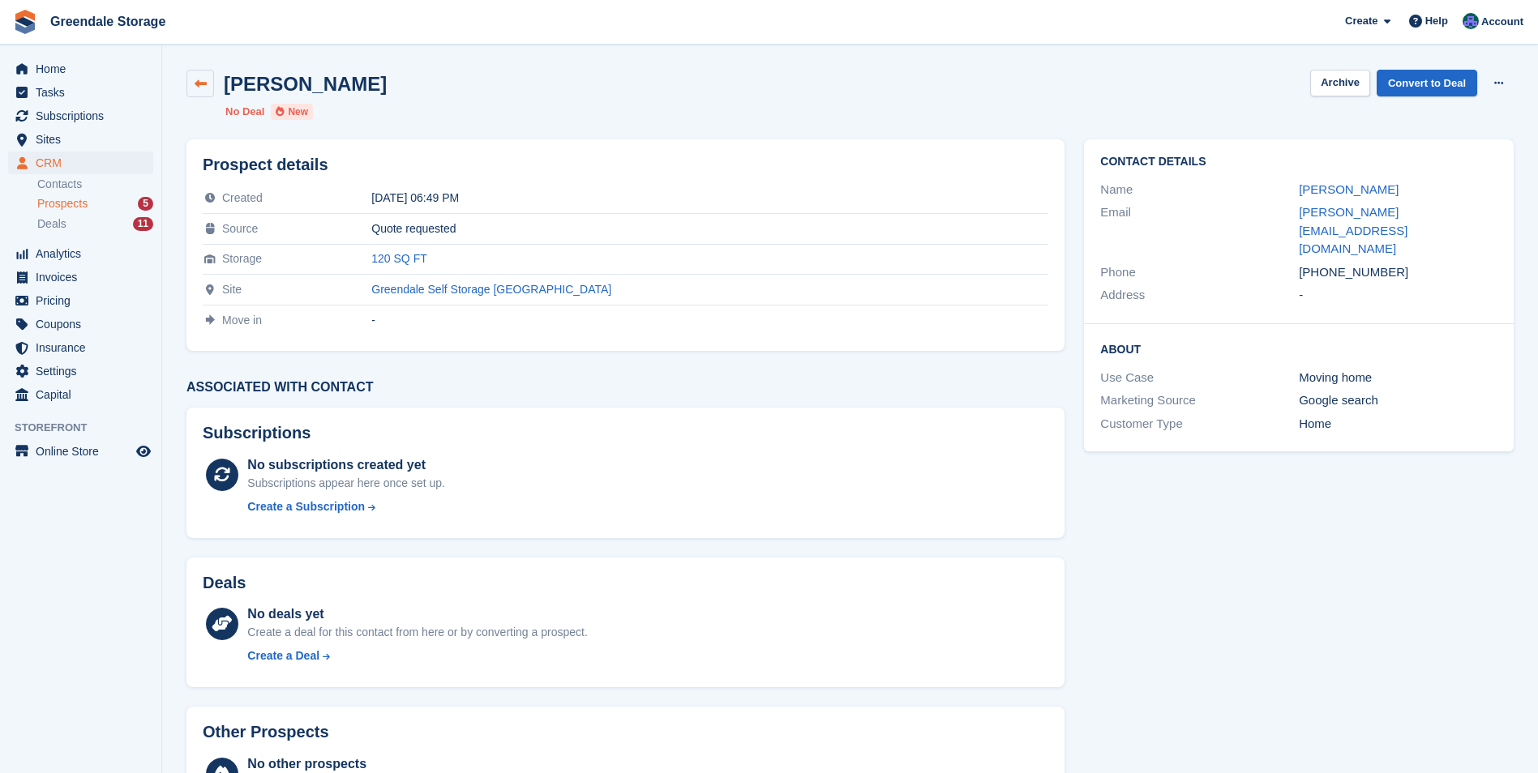
click at [204, 87] on icon at bounding box center [201, 84] width 12 height 12
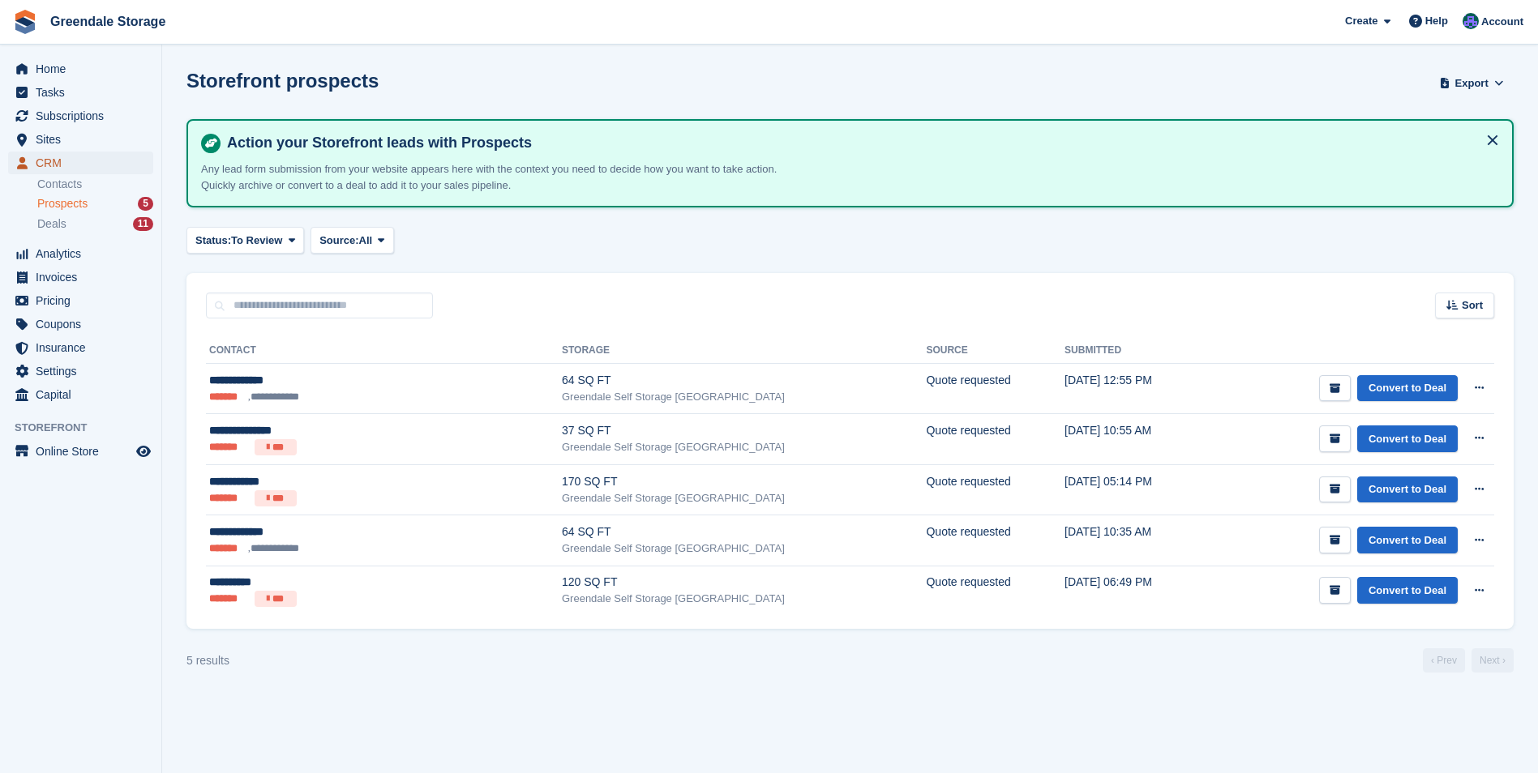
click at [57, 161] on span "CRM" at bounding box center [84, 163] width 97 height 23
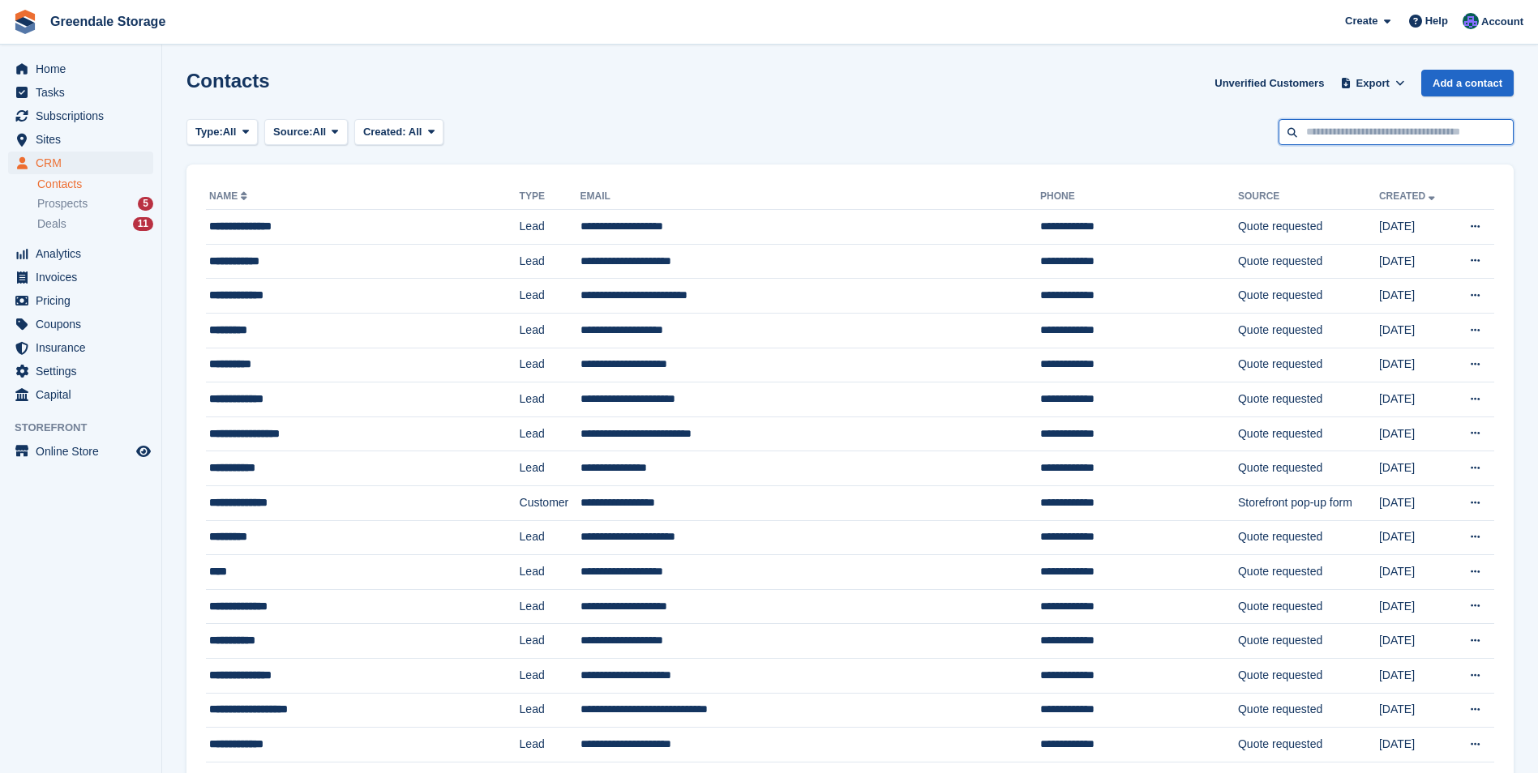
click at [1313, 128] on input "text" at bounding box center [1396, 132] width 235 height 27
type input "***"
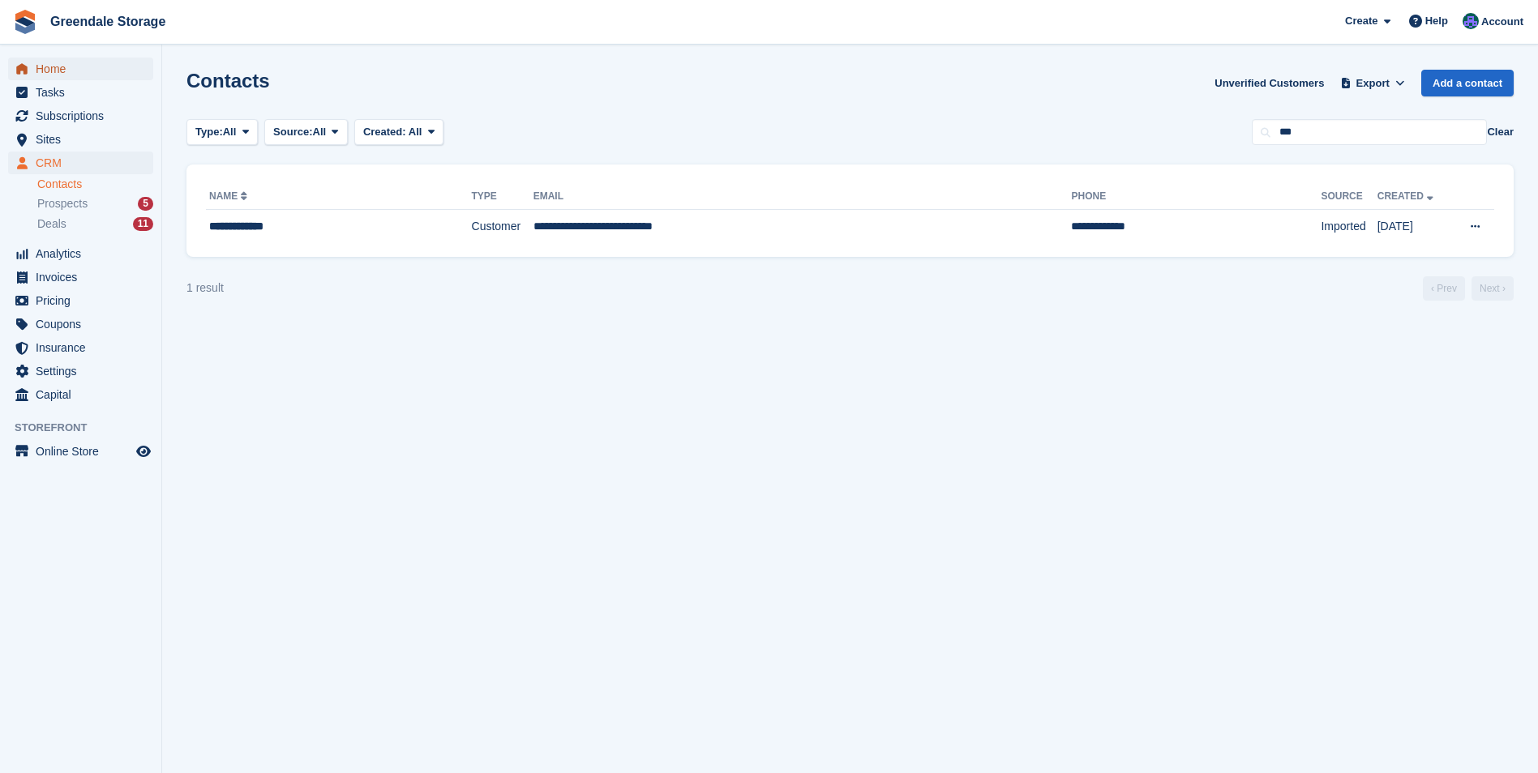
click at [41, 69] on span "Home" at bounding box center [84, 69] width 97 height 23
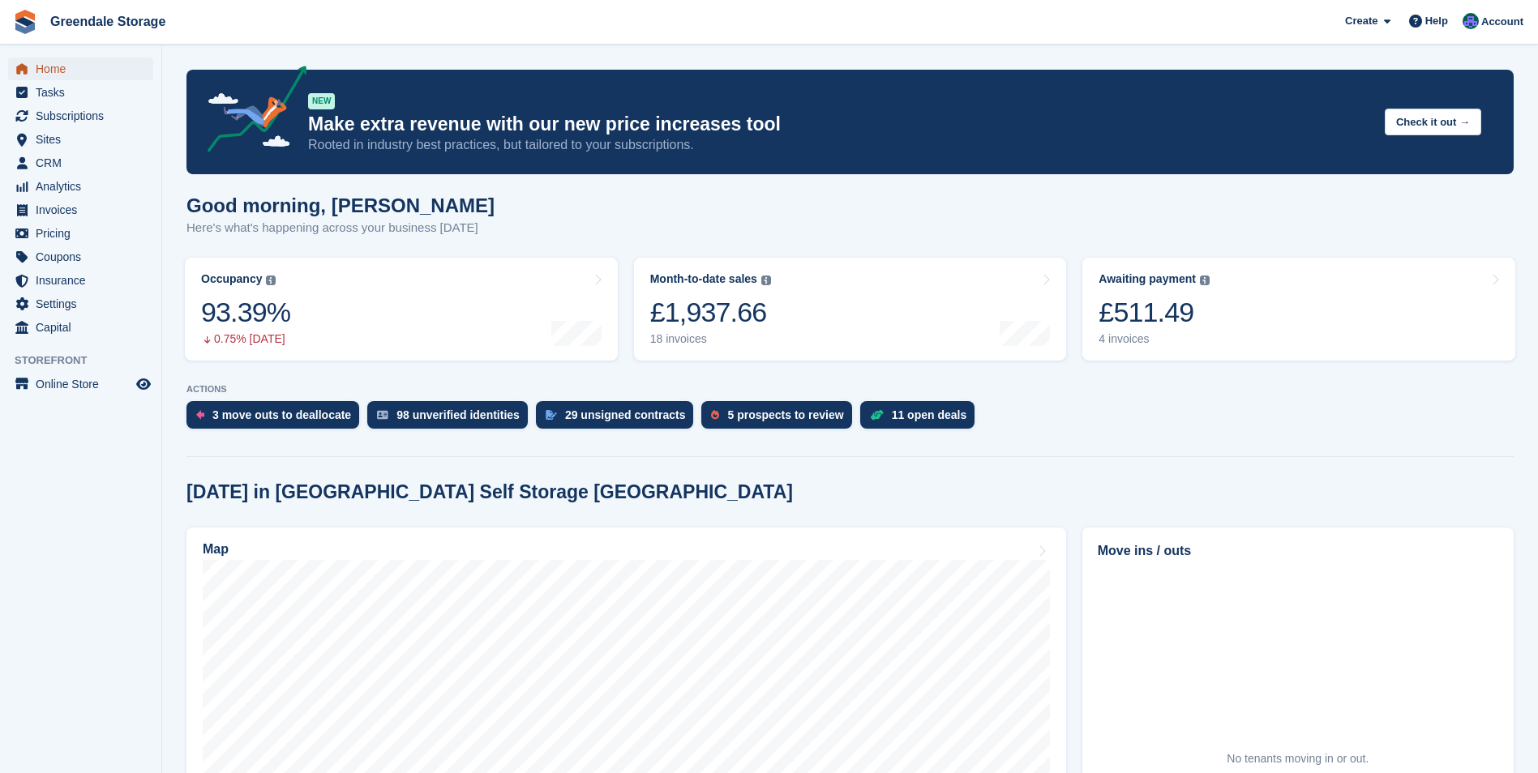
click at [53, 66] on span "Home" at bounding box center [84, 69] width 97 height 23
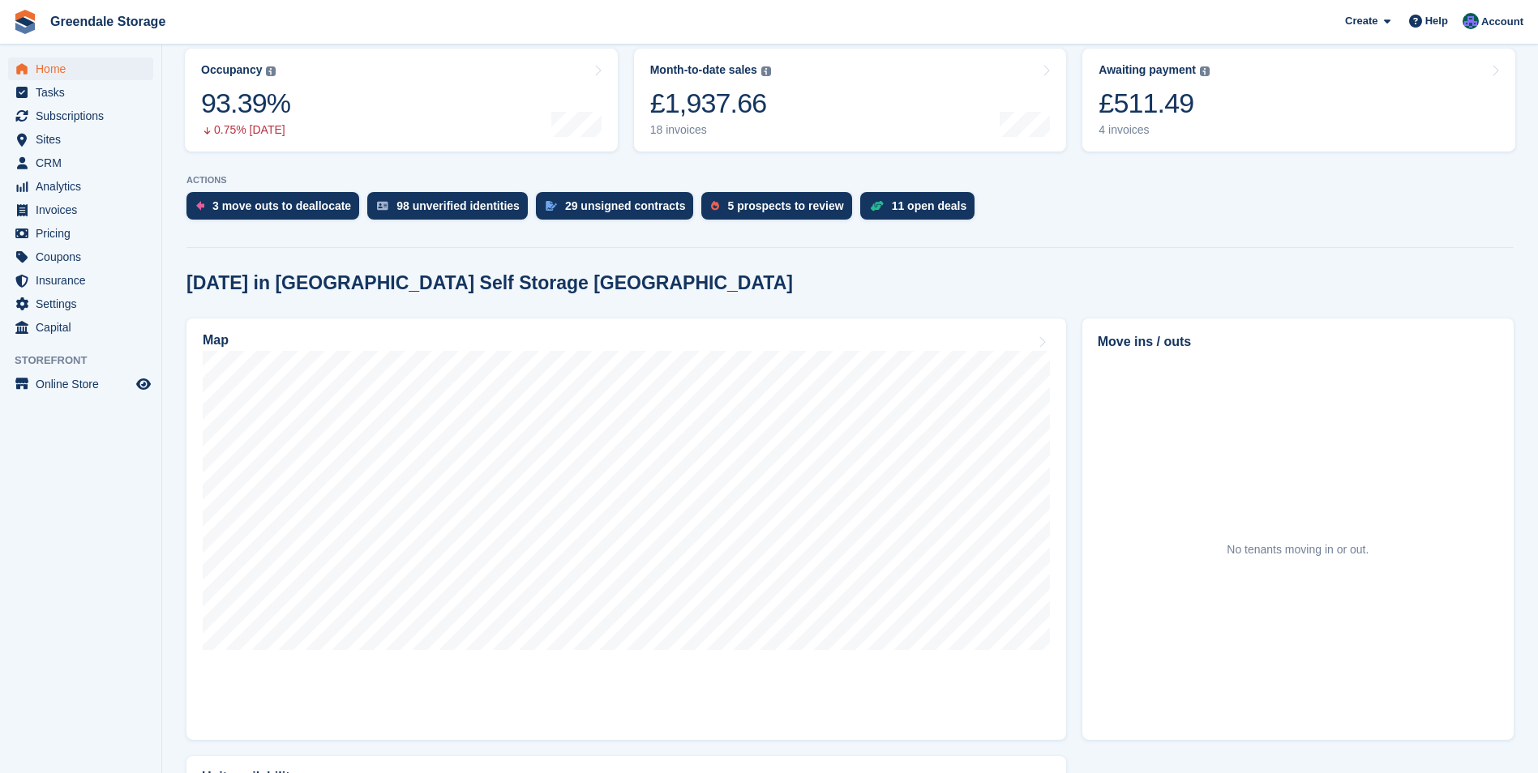
scroll to position [243, 0]
